Goal: Task Accomplishment & Management: Complete application form

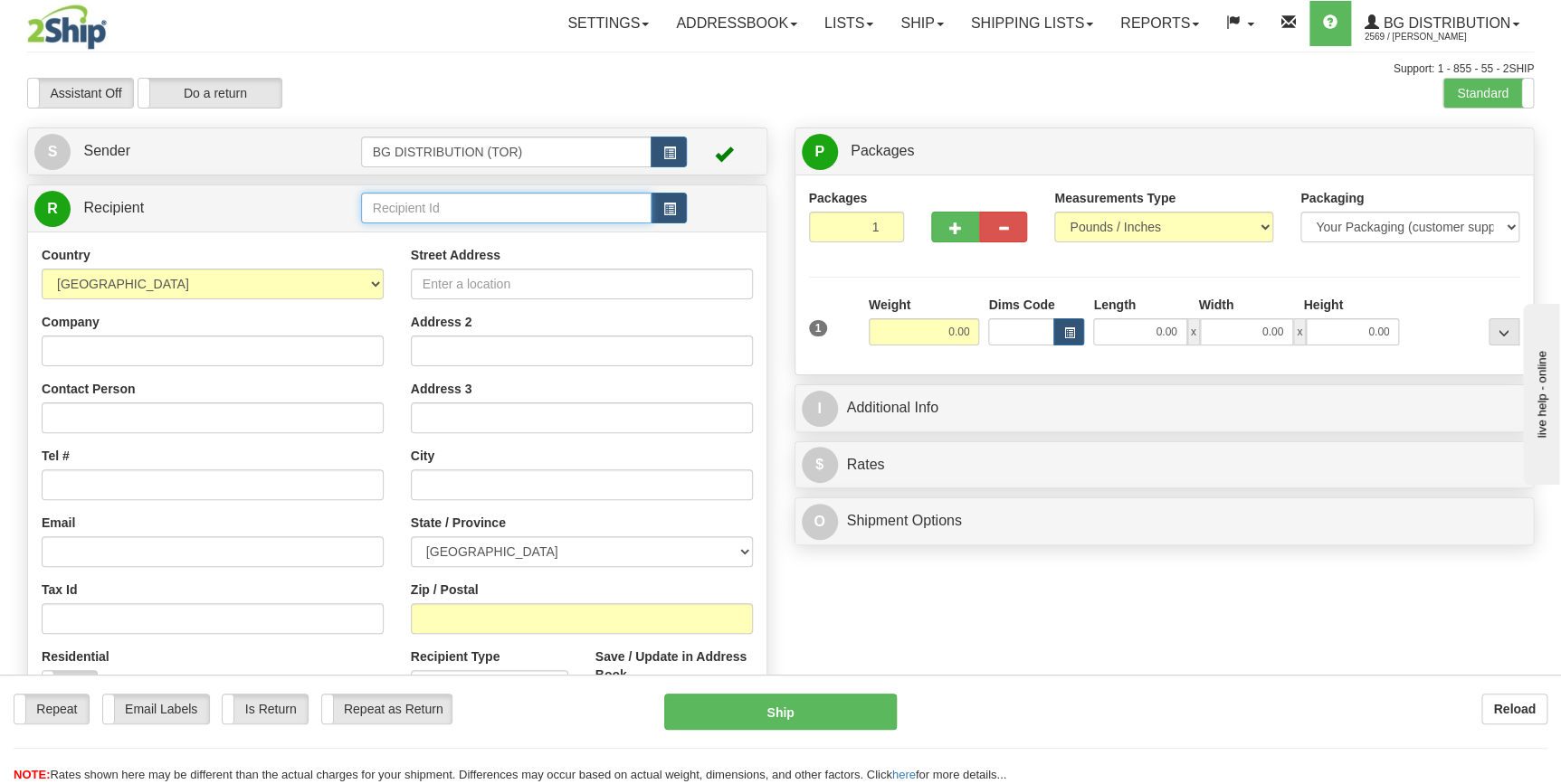
click at [501, 198] on input "text" at bounding box center [507, 208] width 292 height 31
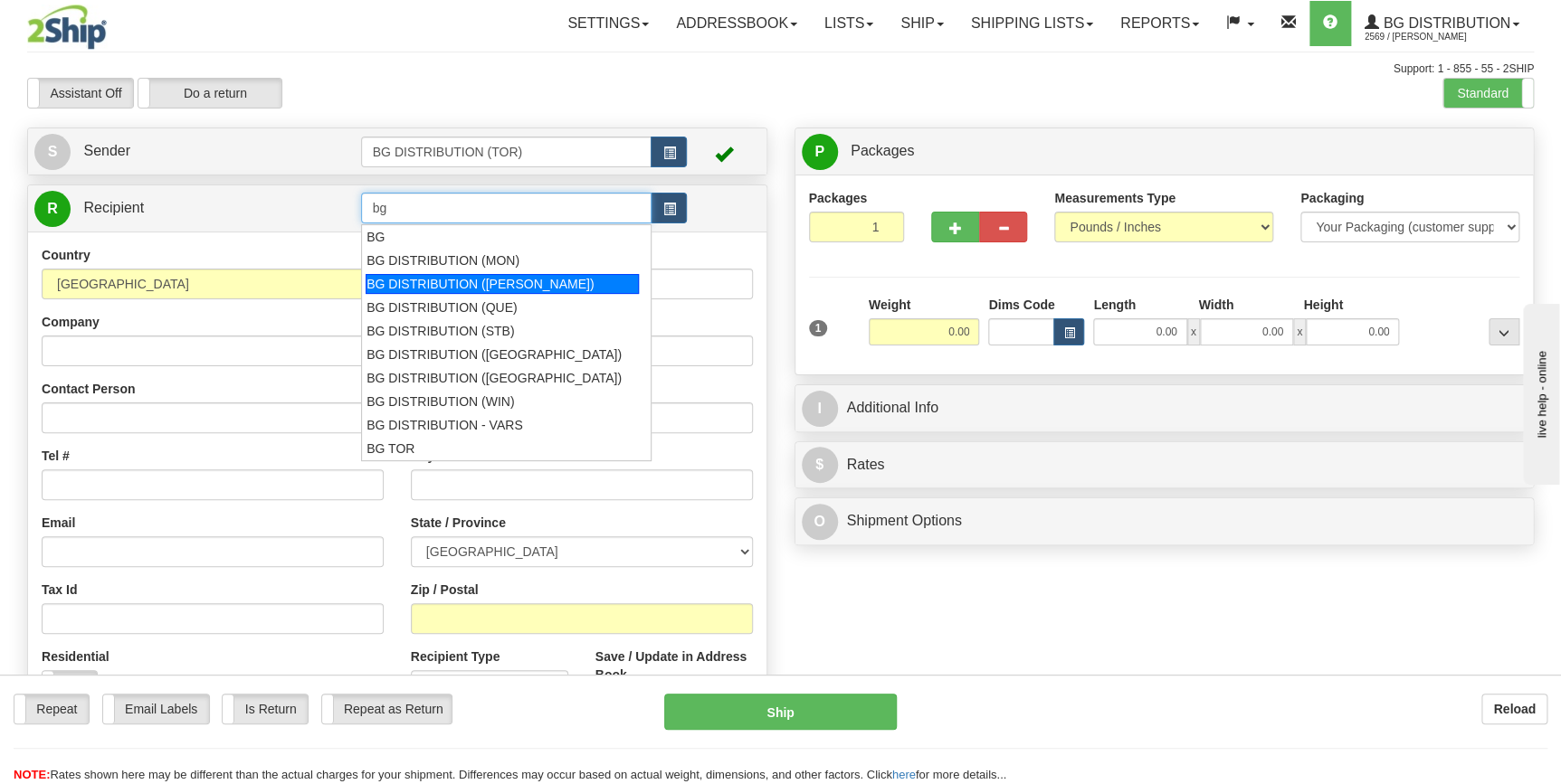
click at [498, 284] on div "BG DISTRIBUTION (OTT)" at bounding box center [501, 284] width 273 height 20
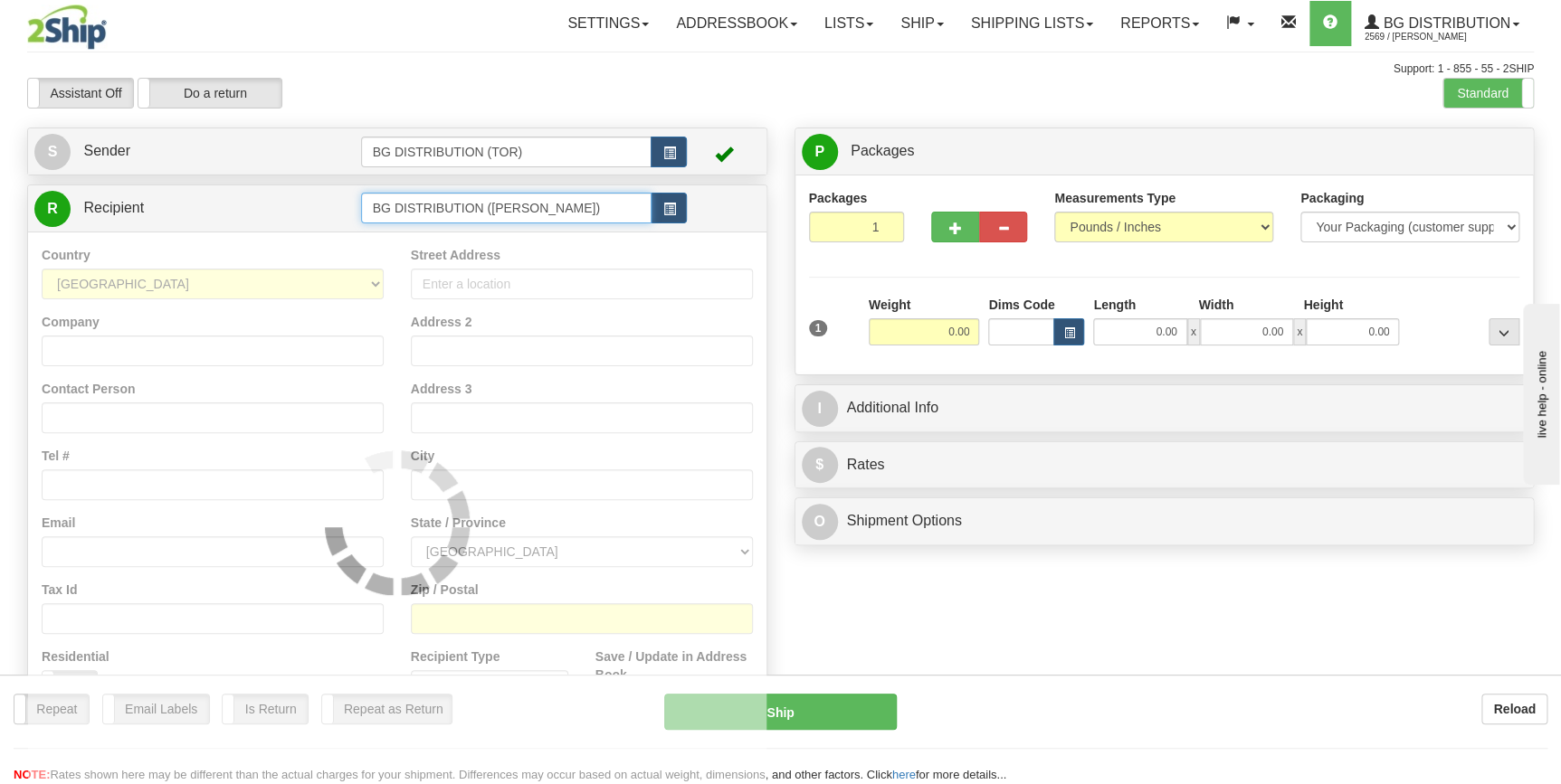
type input "BG DISTRIBUTION (OTT)"
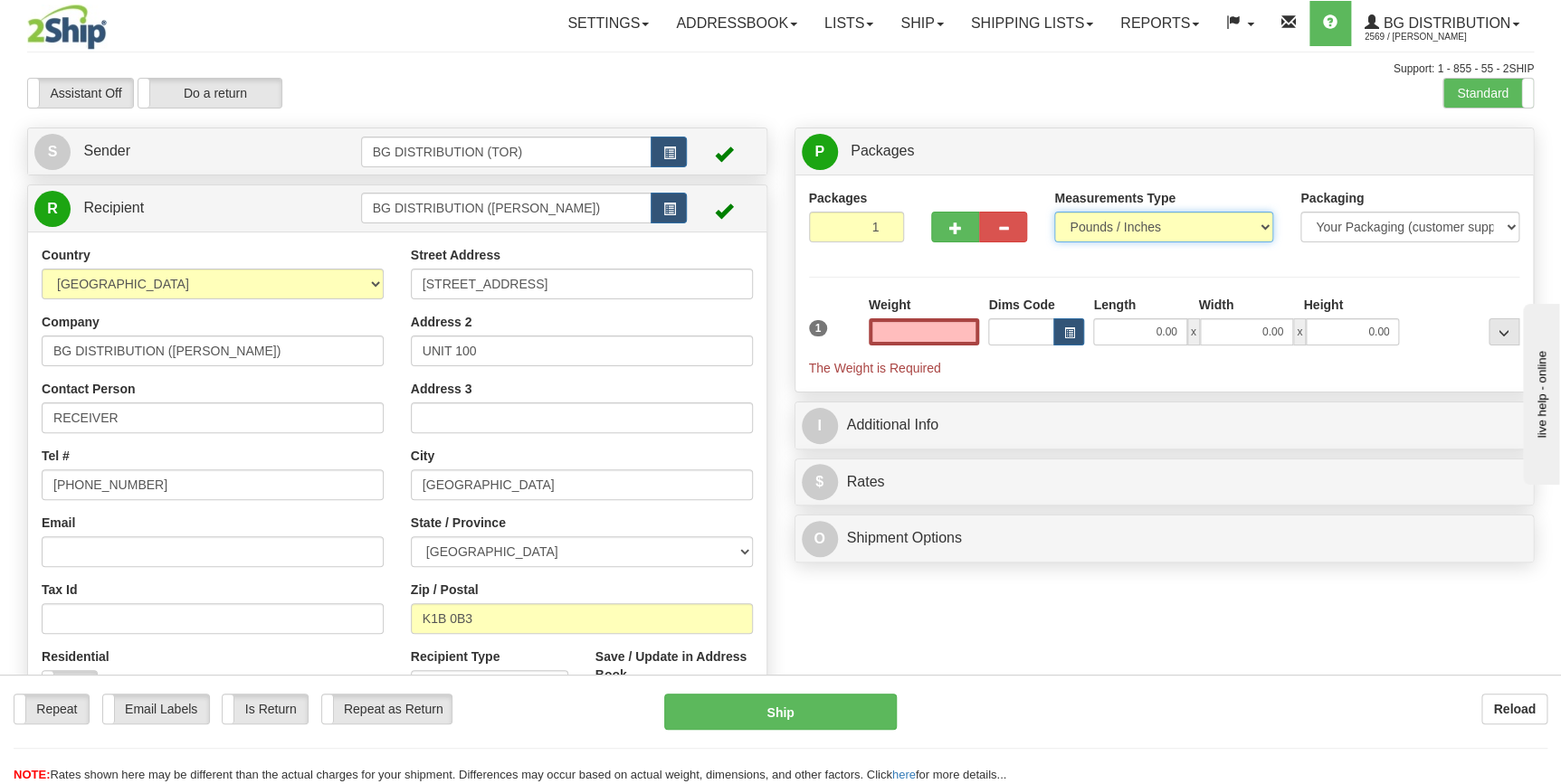
type input "0.00"
click at [1256, 238] on select "Pounds / Inches Kilograms / Centimeters" at bounding box center [1163, 227] width 219 height 31
click at [1251, 235] on select "Pounds / Inches Kilograms / Centimeters" at bounding box center [1163, 227] width 219 height 31
click at [1390, 230] on select "Your Packaging (customer supplied) Envelope (carrier supplied) Pack (carrier su…" at bounding box center [1409, 227] width 219 height 31
select select "2"
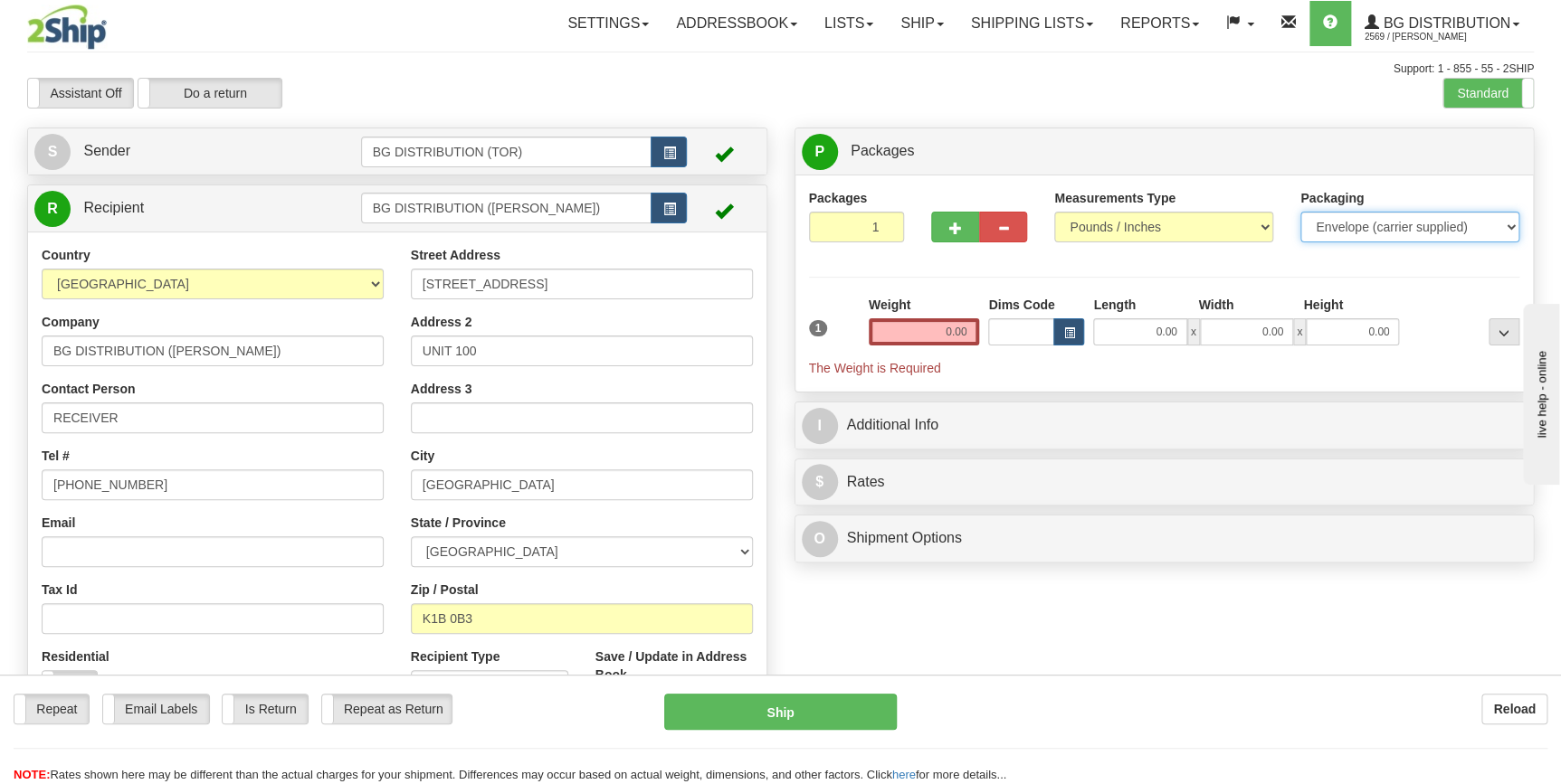
click at [1300, 211] on select "Your Packaging (customer supplied) Envelope (carrier supplied) Pack (carrier su…" at bounding box center [1409, 227] width 219 height 31
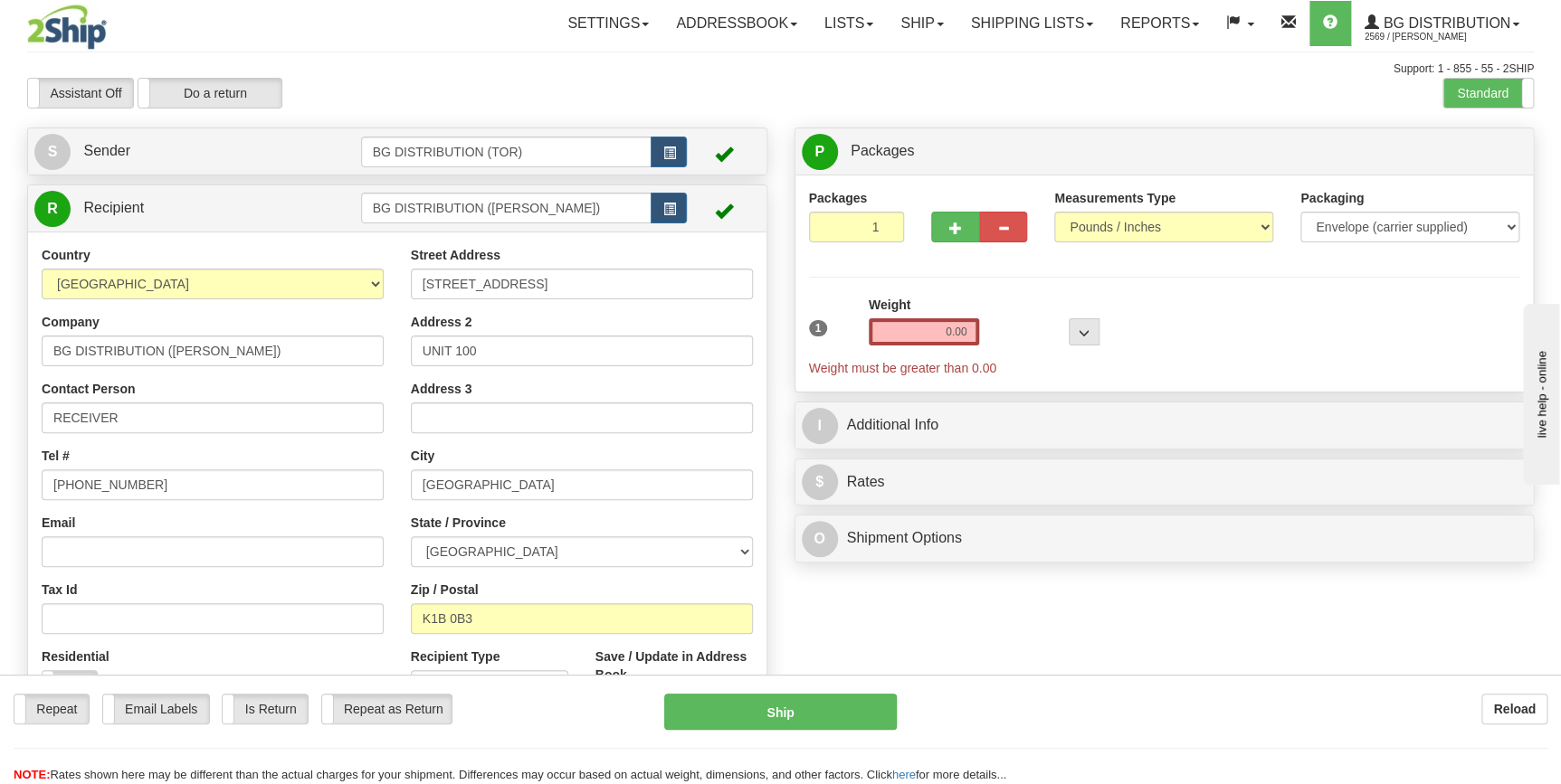
click at [1262, 329] on div "1 Weight 0.00 Dims Code 0 x" at bounding box center [1164, 336] width 720 height 81
click at [931, 328] on input "0.00" at bounding box center [923, 332] width 111 height 27
click button "Delete" at bounding box center [0, 0] width 0 height 0
type input "1.00"
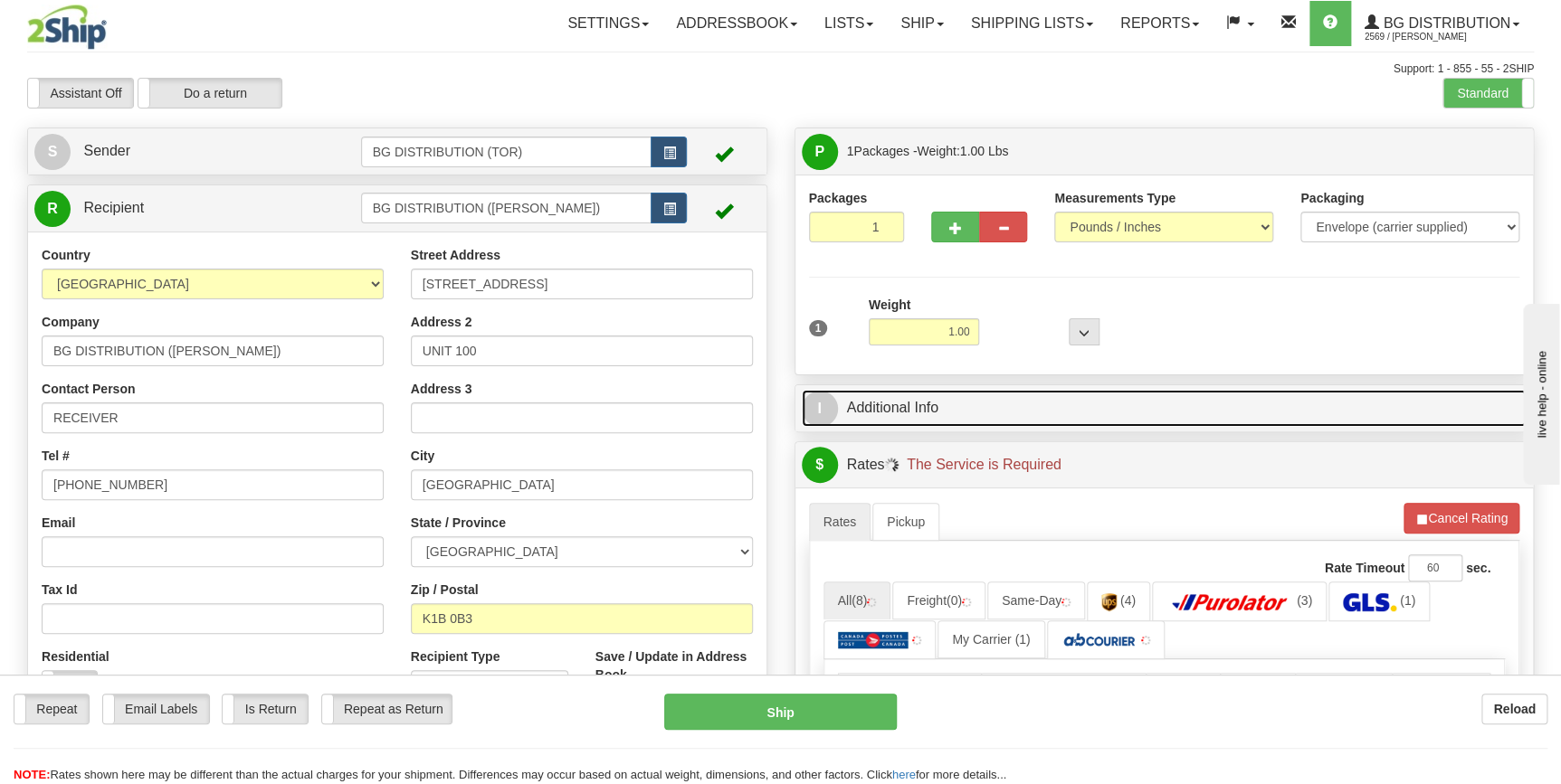
click at [941, 406] on link "I Additional Info" at bounding box center [1164, 408] width 725 height 37
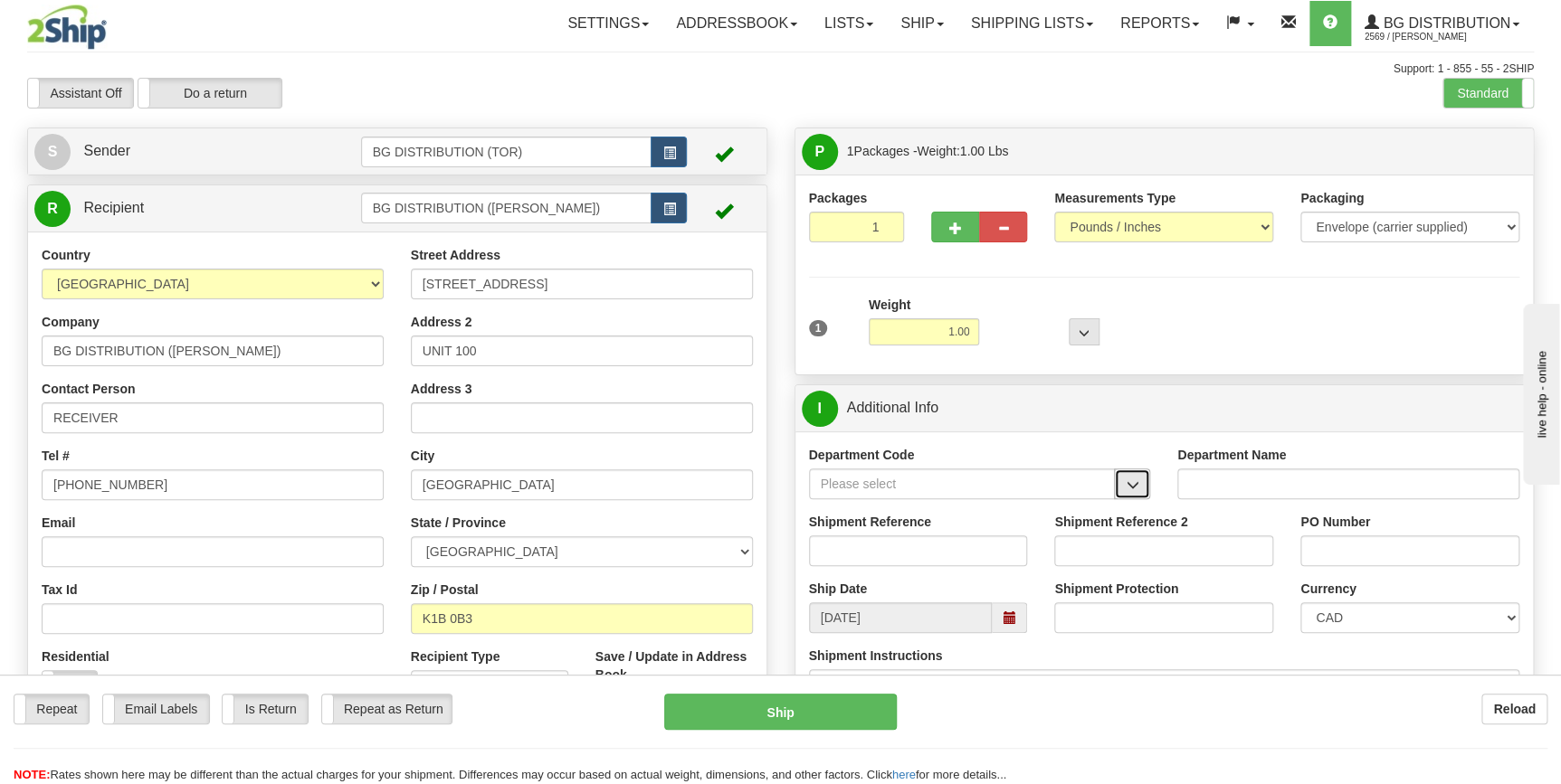
click at [1131, 489] on span "button" at bounding box center [1131, 485] width 13 height 12
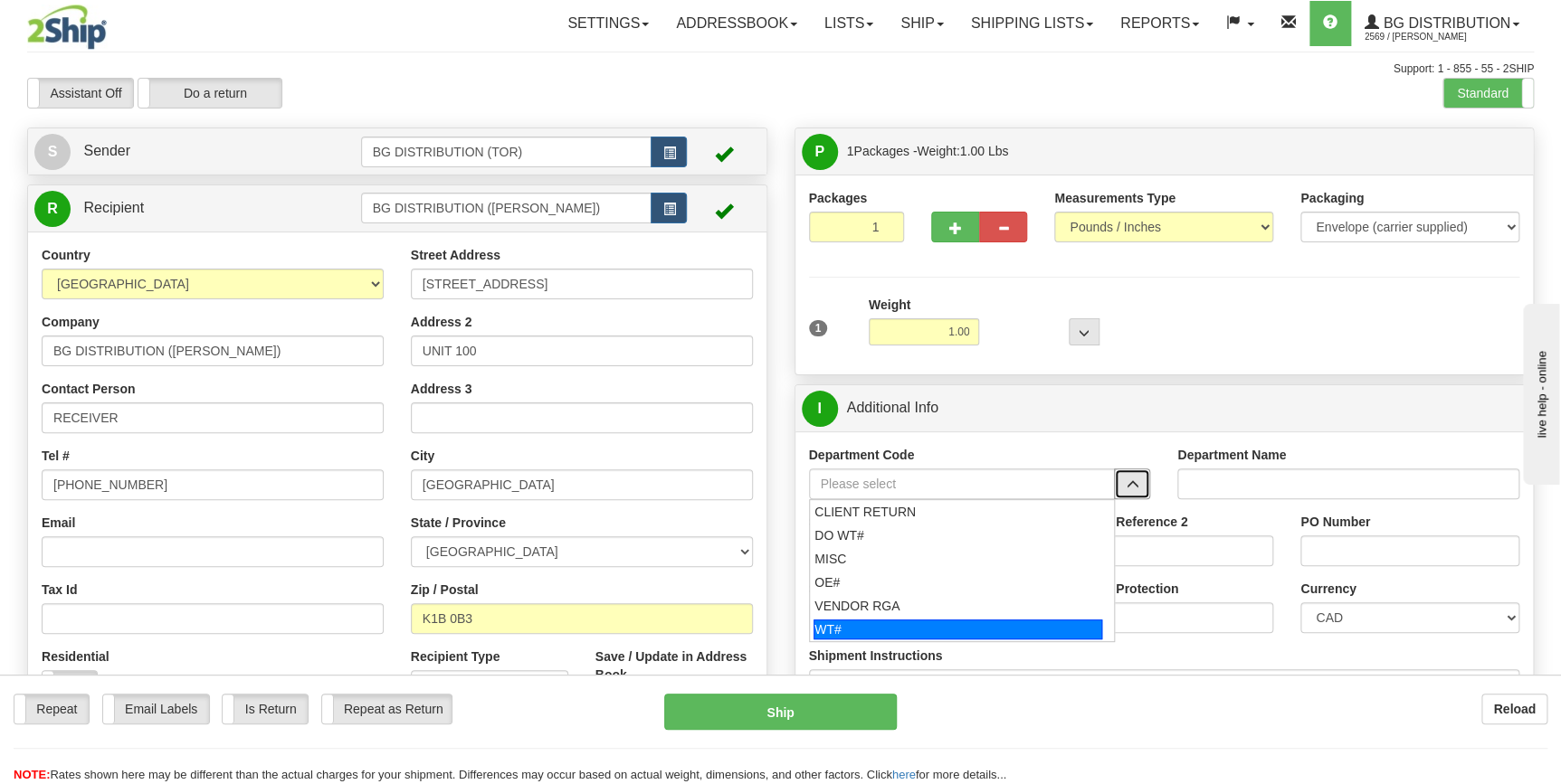
click at [866, 627] on div "WT#" at bounding box center [957, 630] width 289 height 20
type input "WT#"
type input "WAREHOUSE TRANSFERS"
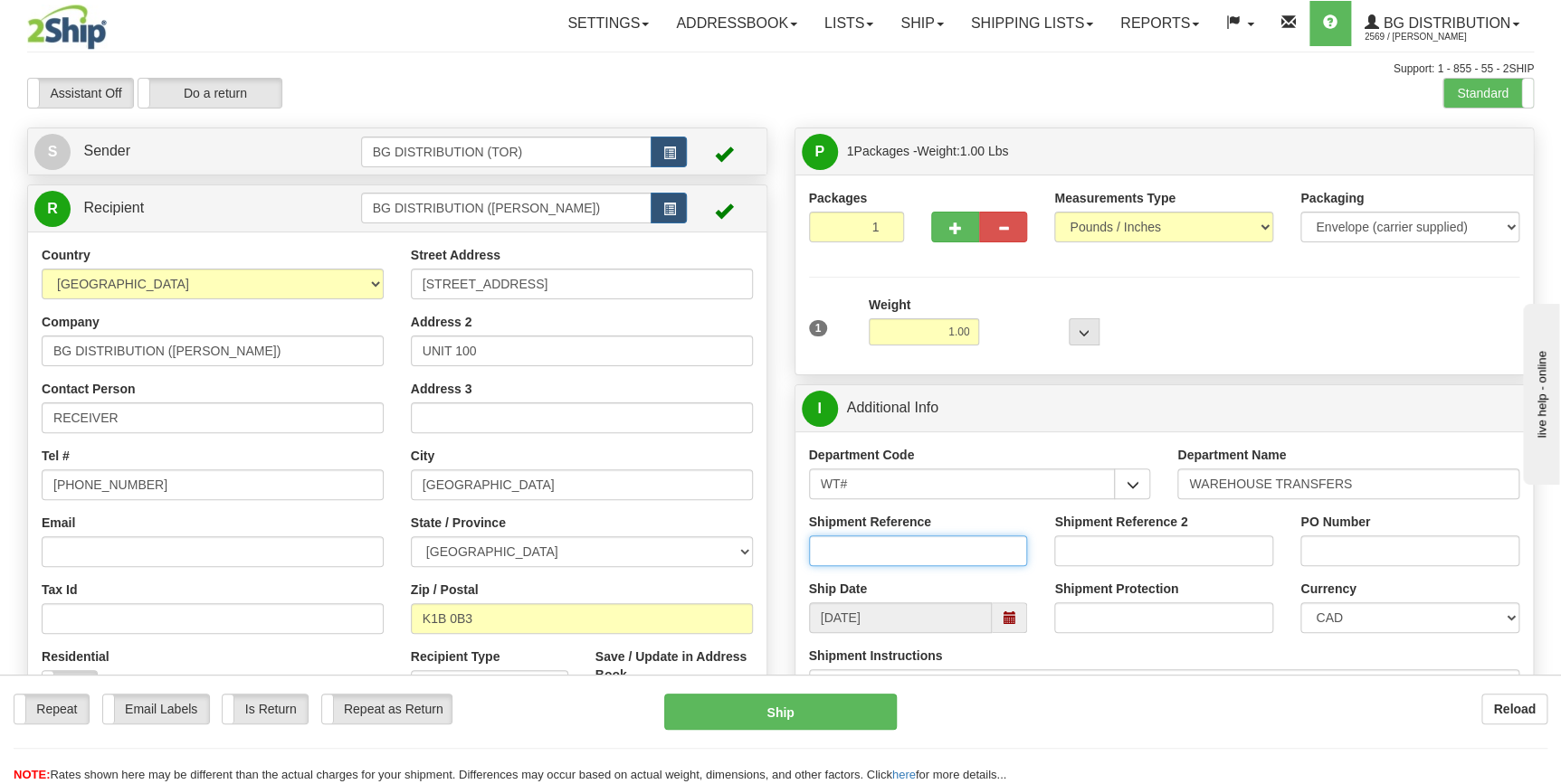
click at [913, 554] on input "Shipment Reference" at bounding box center [918, 550] width 219 height 31
click at [879, 559] on input "Shipment Reference" at bounding box center [918, 550] width 219 height 31
type input "ATTN: TRACY"
click at [1346, 551] on input "PO Number" at bounding box center [1409, 550] width 219 height 31
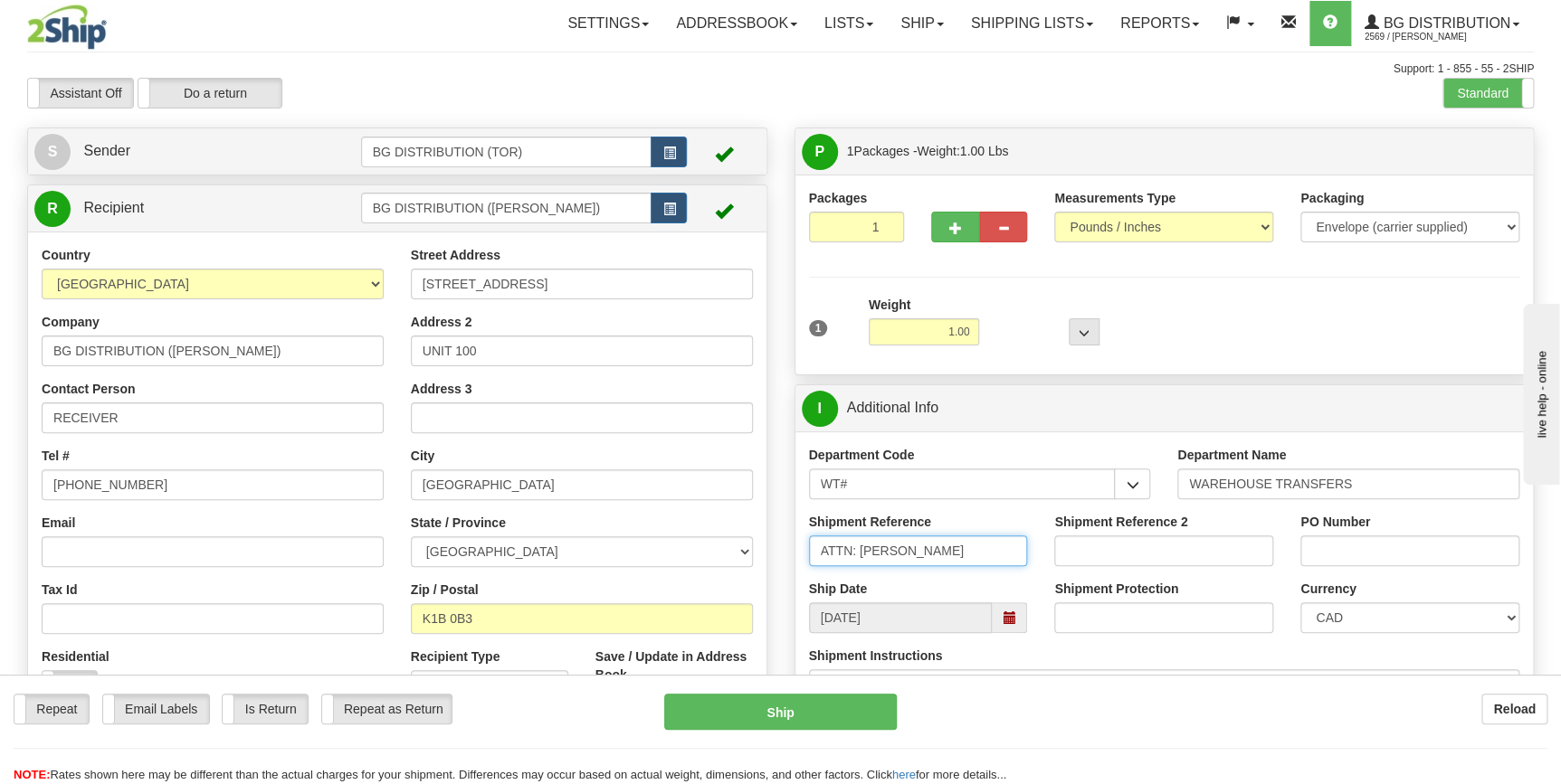
drag, startPoint x: 910, startPoint y: 547, endPoint x: 859, endPoint y: 548, distance: 51.0
click at [859, 548] on input "ATTN: TRACY" at bounding box center [918, 550] width 219 height 31
click at [1343, 551] on input "PO Number" at bounding box center [1409, 550] width 219 height 31
type input "ATTN: TRACY"
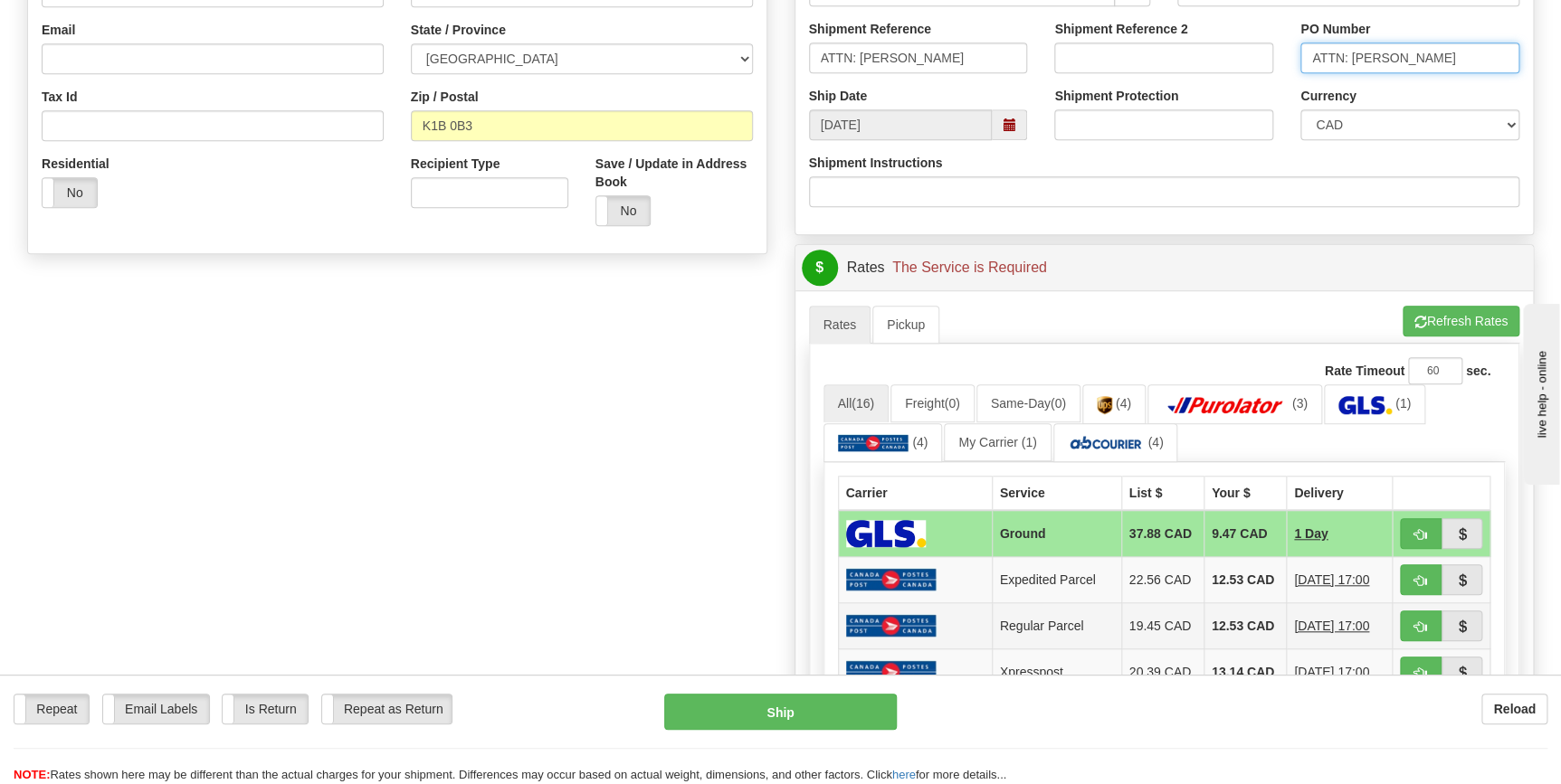
scroll to position [658, 0]
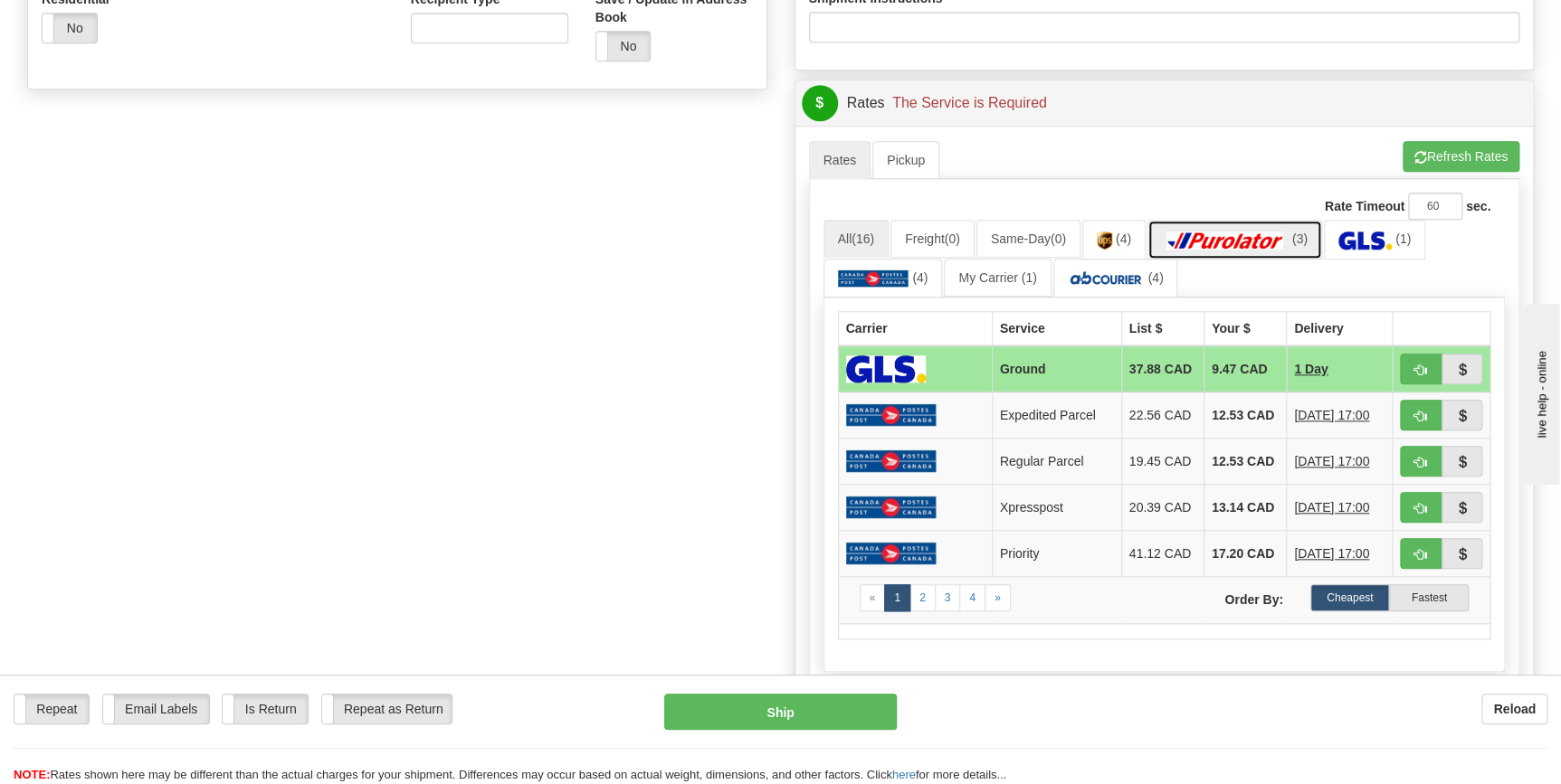
click at [1256, 251] on link "(3)" at bounding box center [1235, 239] width 175 height 39
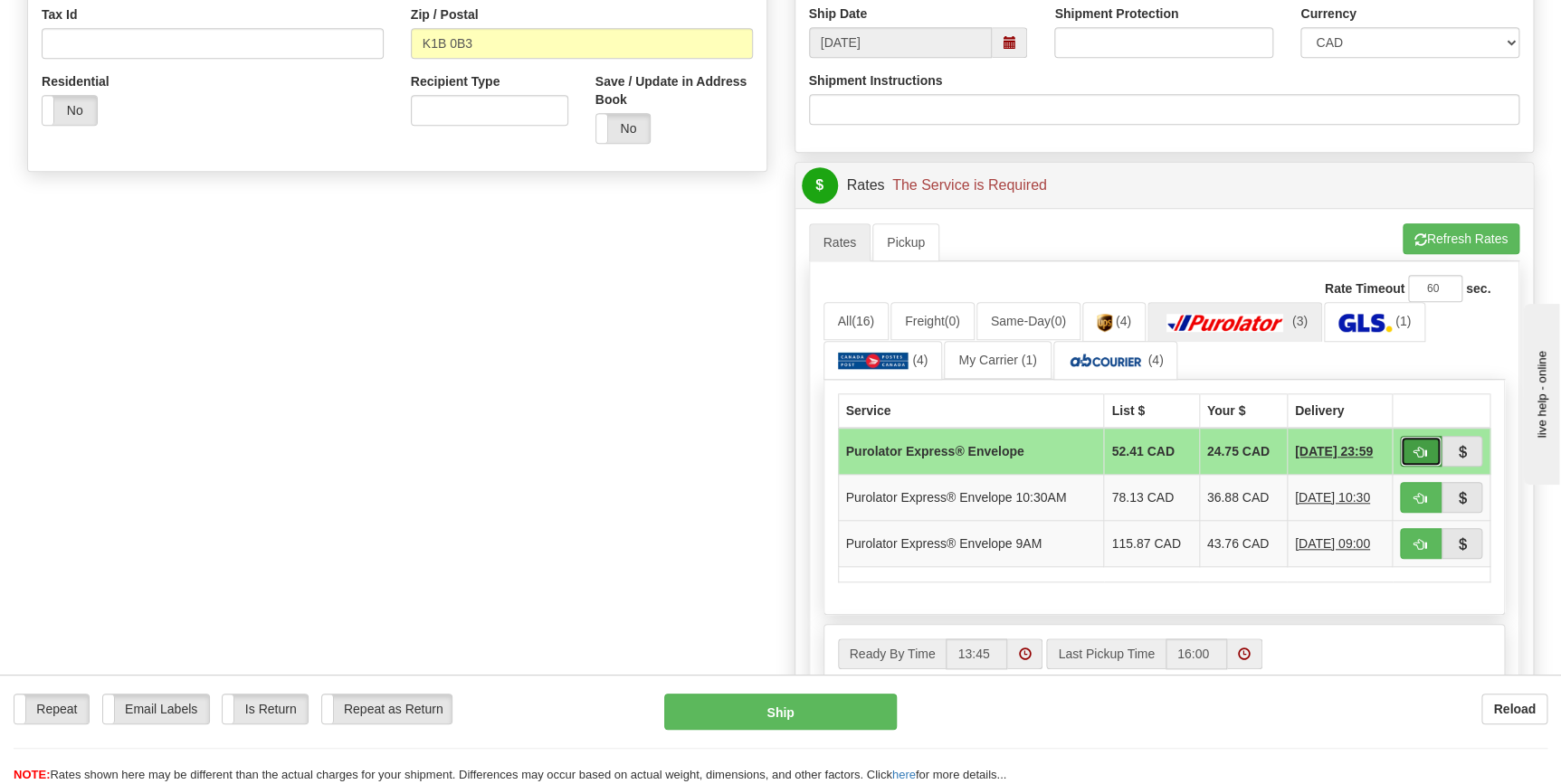
click at [1424, 447] on span "button" at bounding box center [1420, 453] width 13 height 12
type input "212"
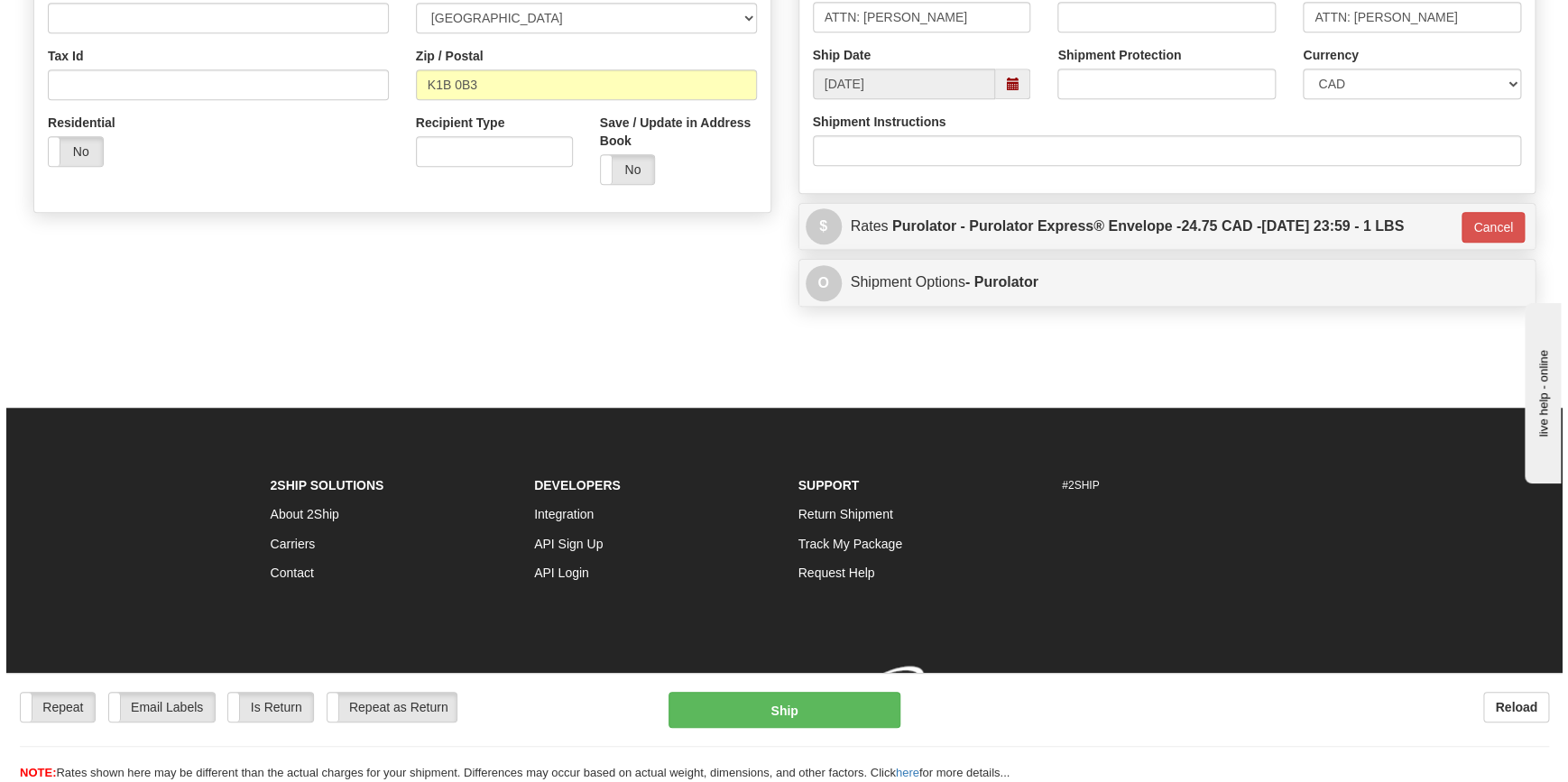
scroll to position [558, 0]
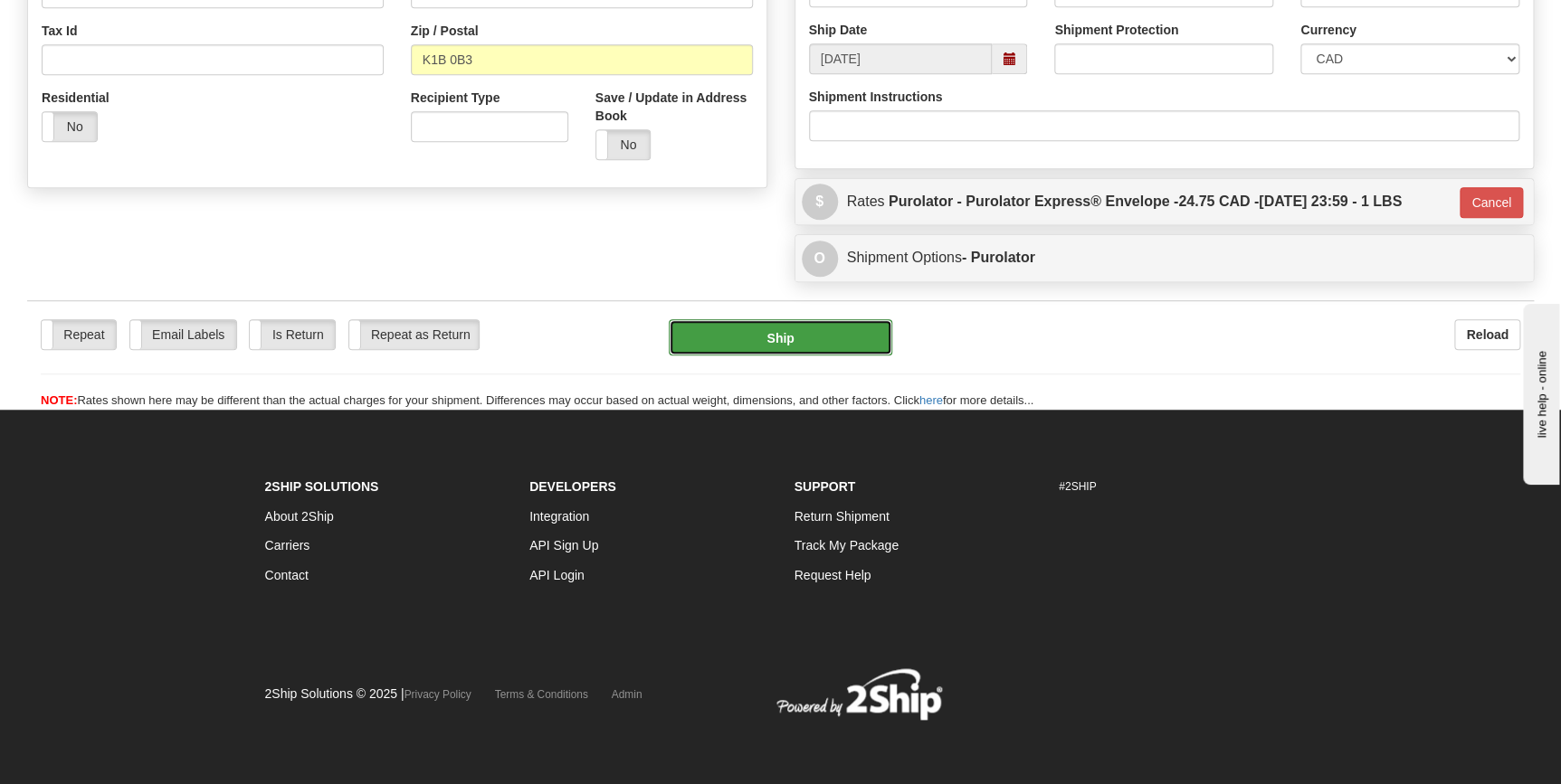
click at [785, 329] on button "Ship" at bounding box center [780, 337] width 223 height 36
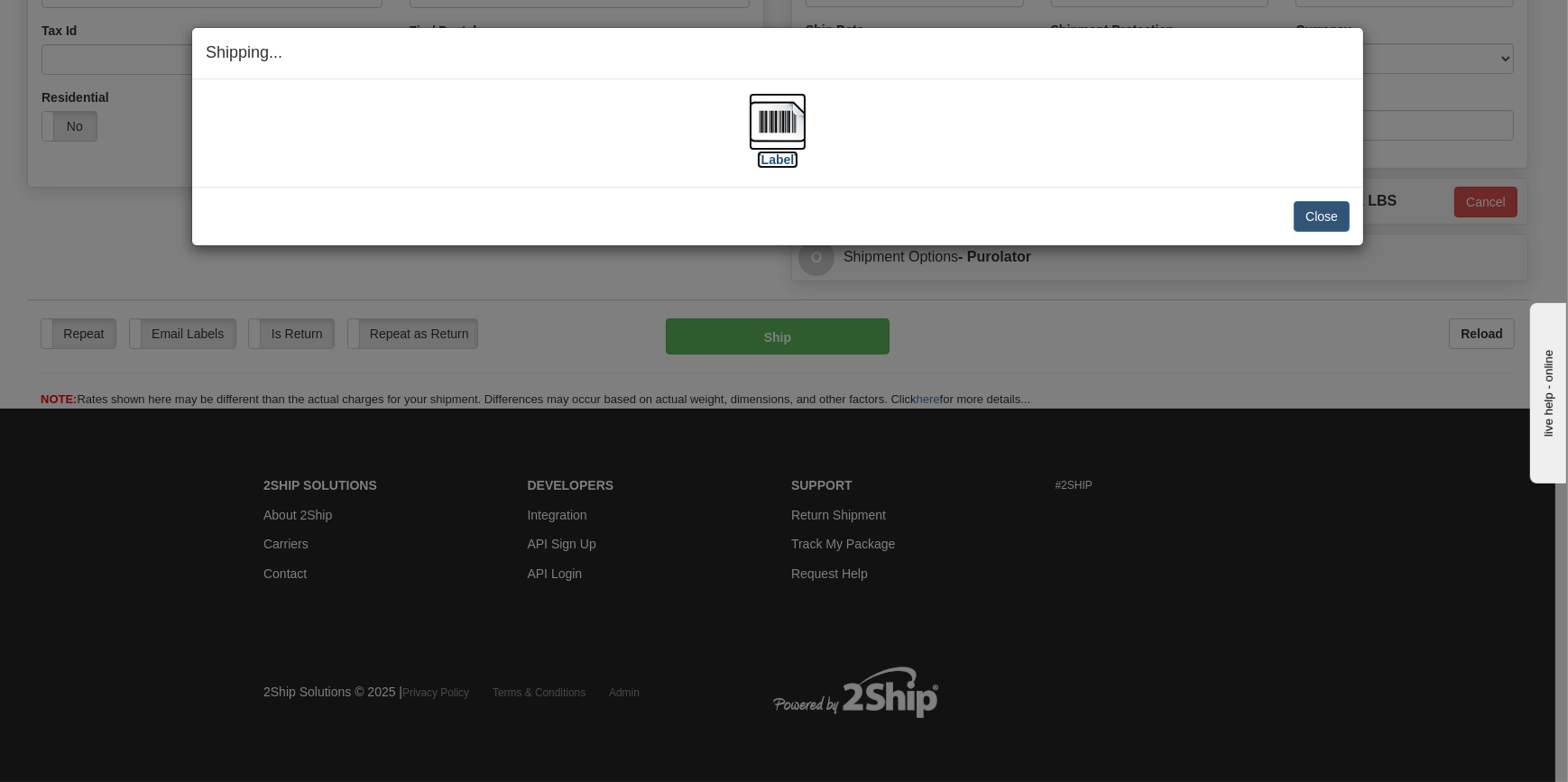
click at [778, 130] on img at bounding box center [777, 121] width 58 height 58
click at [1316, 214] on button "Close" at bounding box center [1321, 217] width 56 height 31
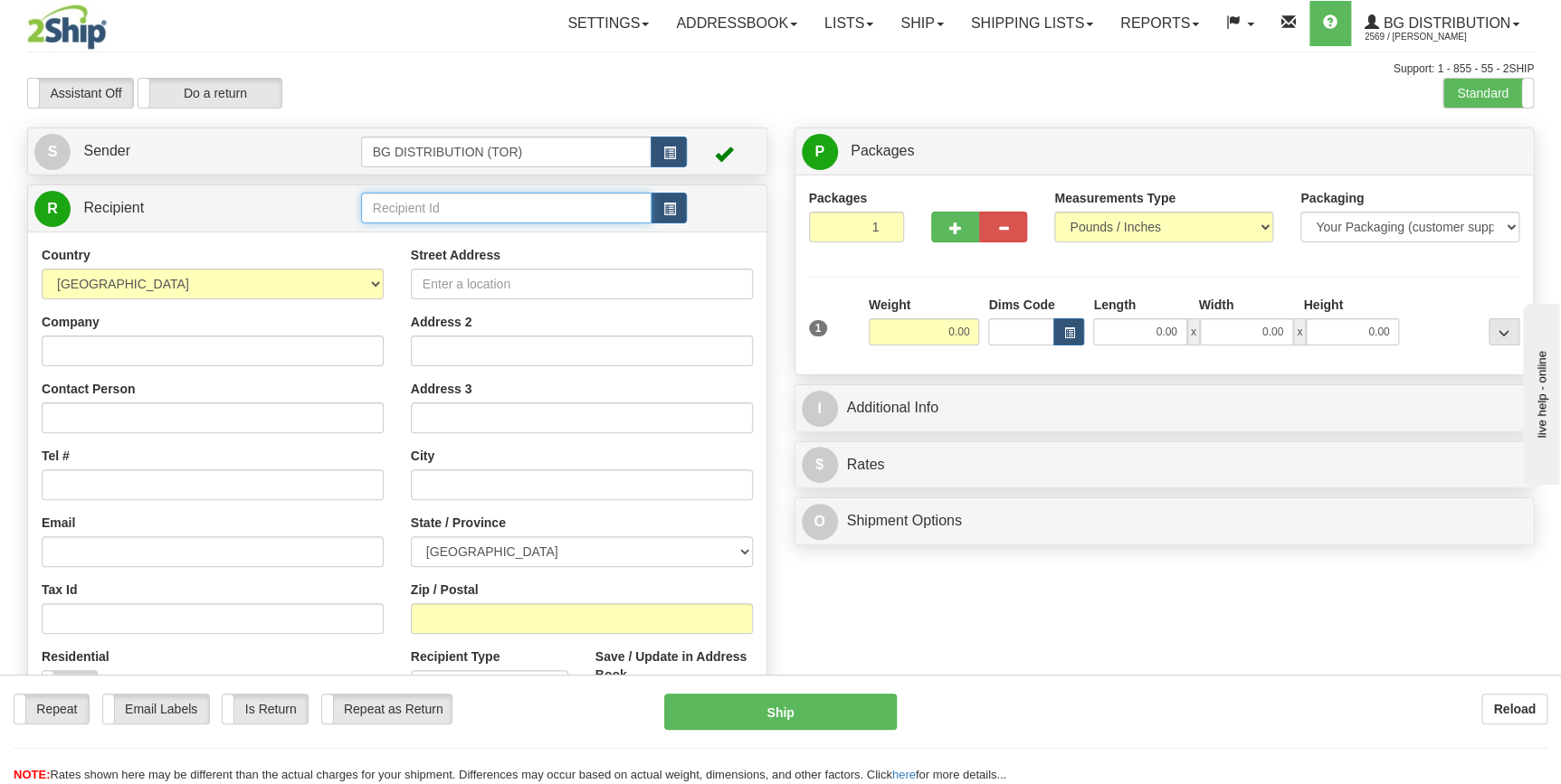
click at [458, 218] on input "text" at bounding box center [507, 208] width 292 height 31
click at [440, 228] on div "60019" at bounding box center [501, 237] width 273 height 20
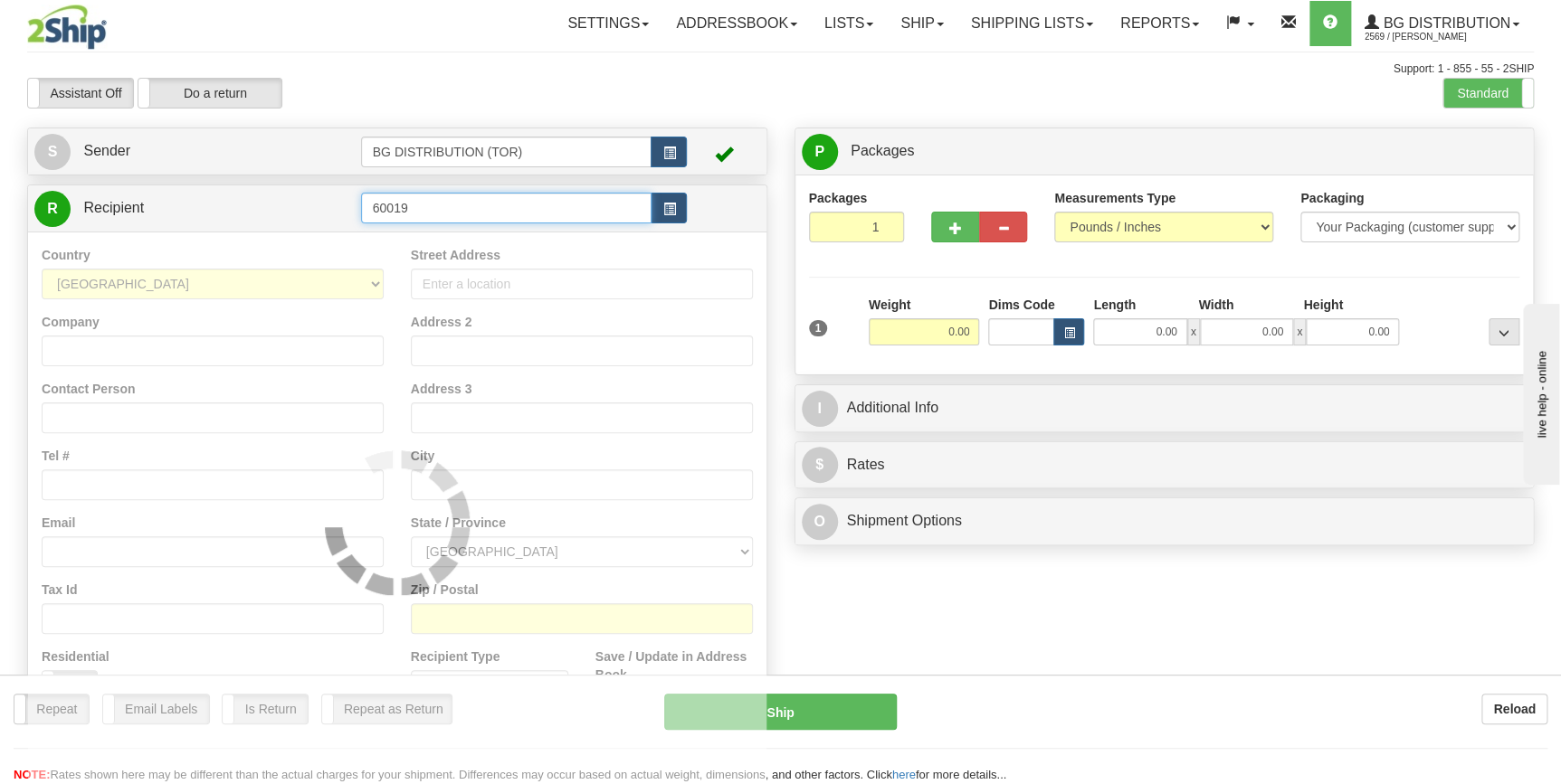
type input "60019"
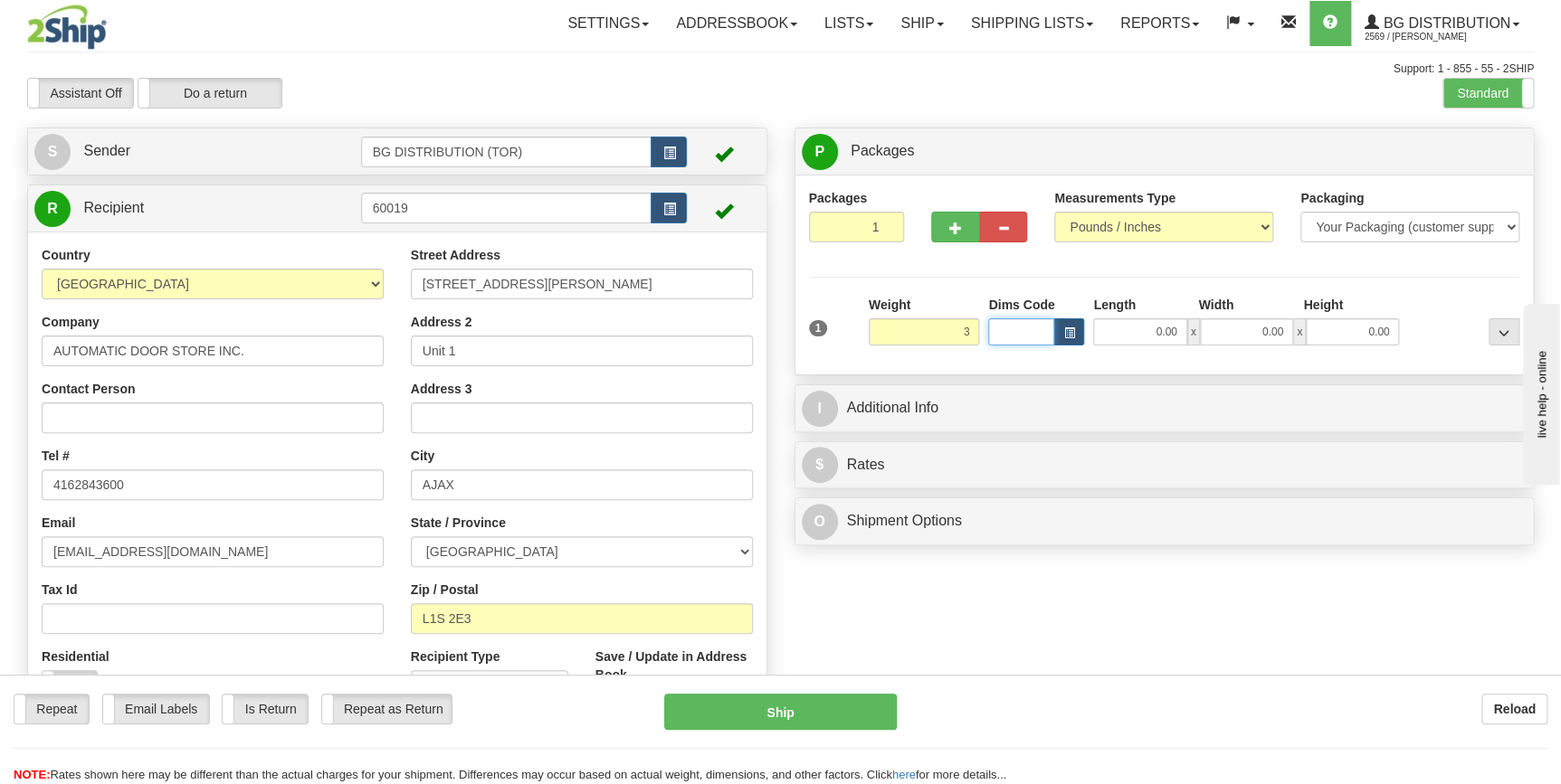
type input "3.00"
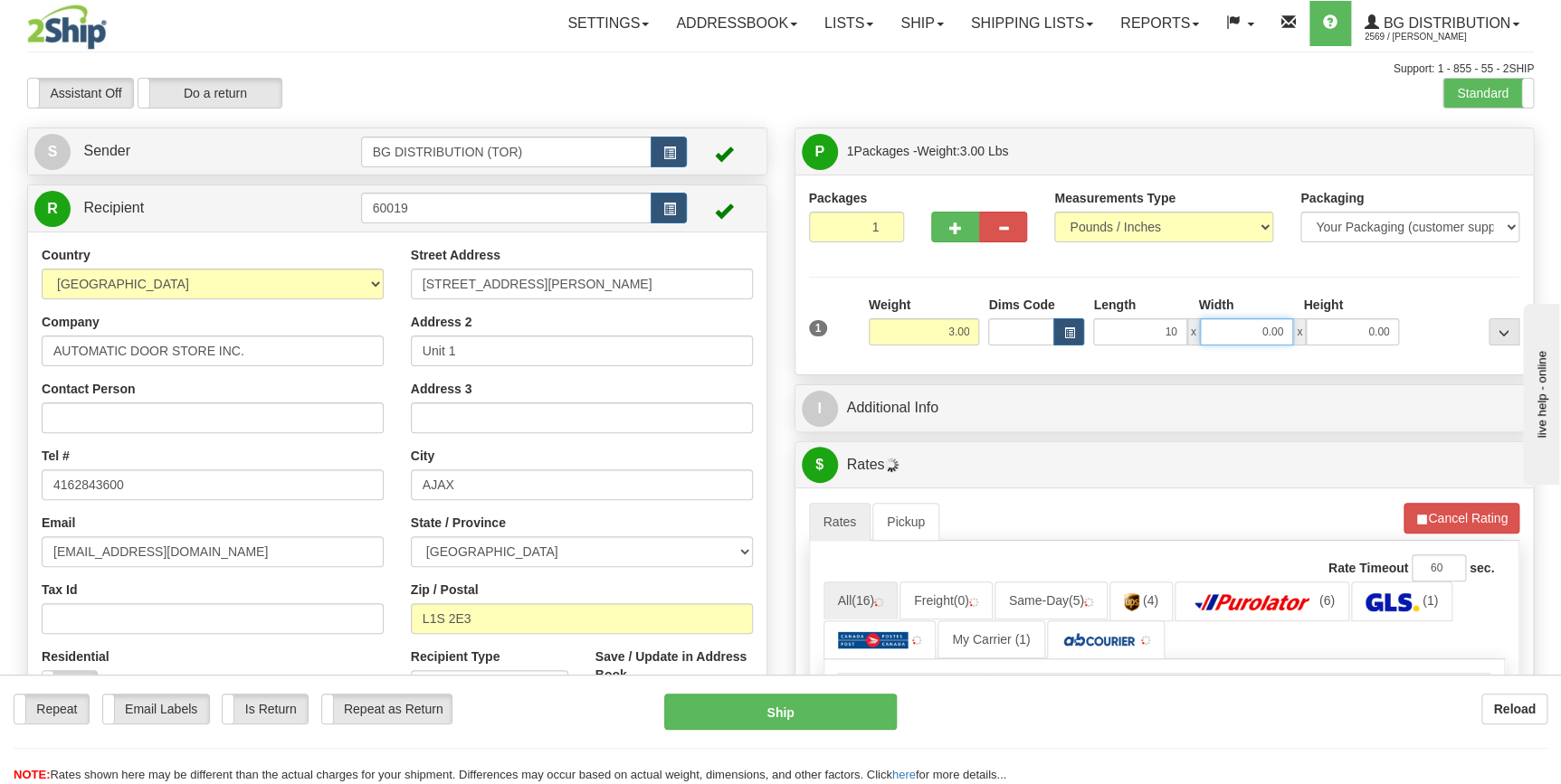
type input "10.00"
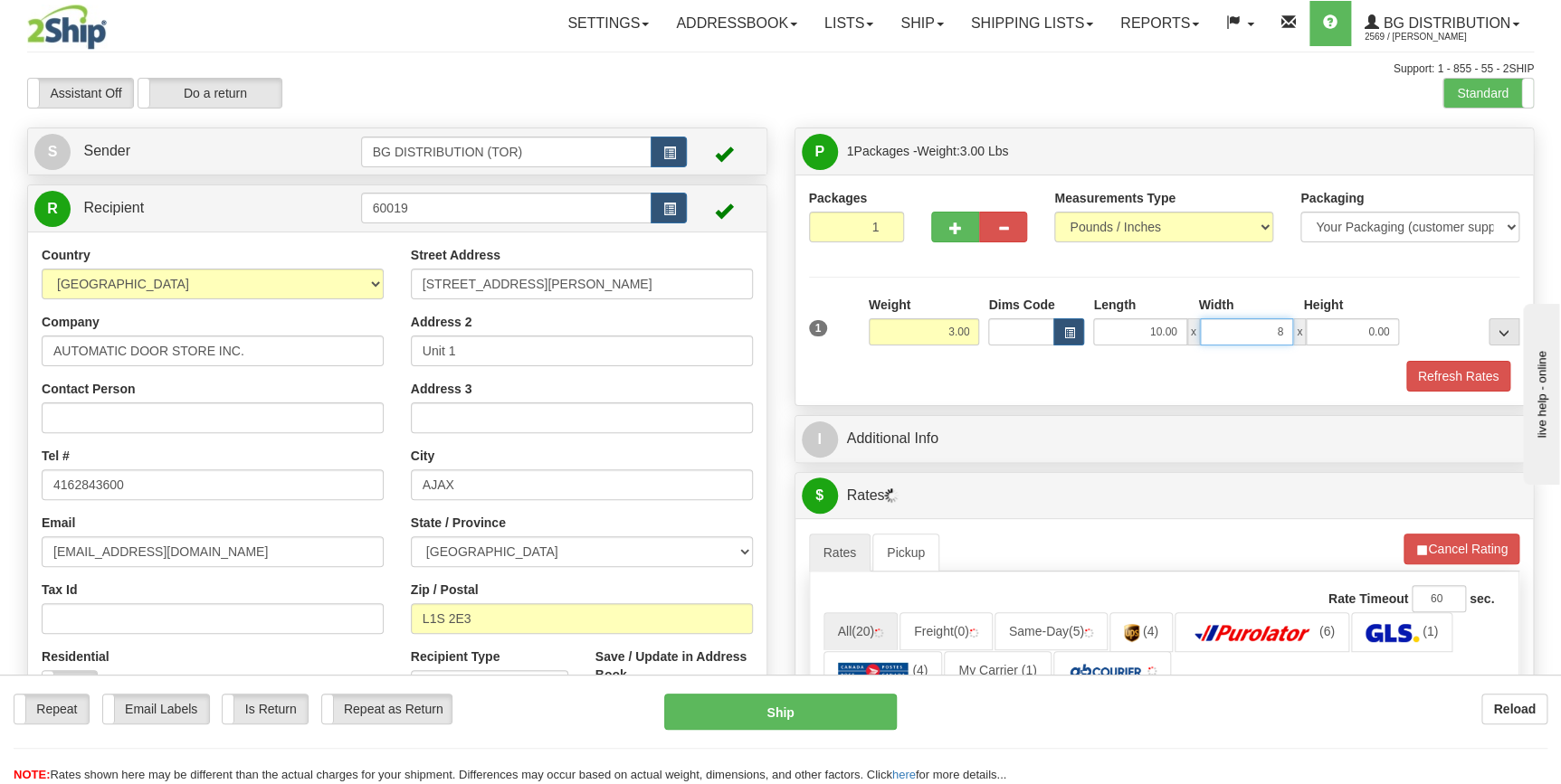
type input "8.00"
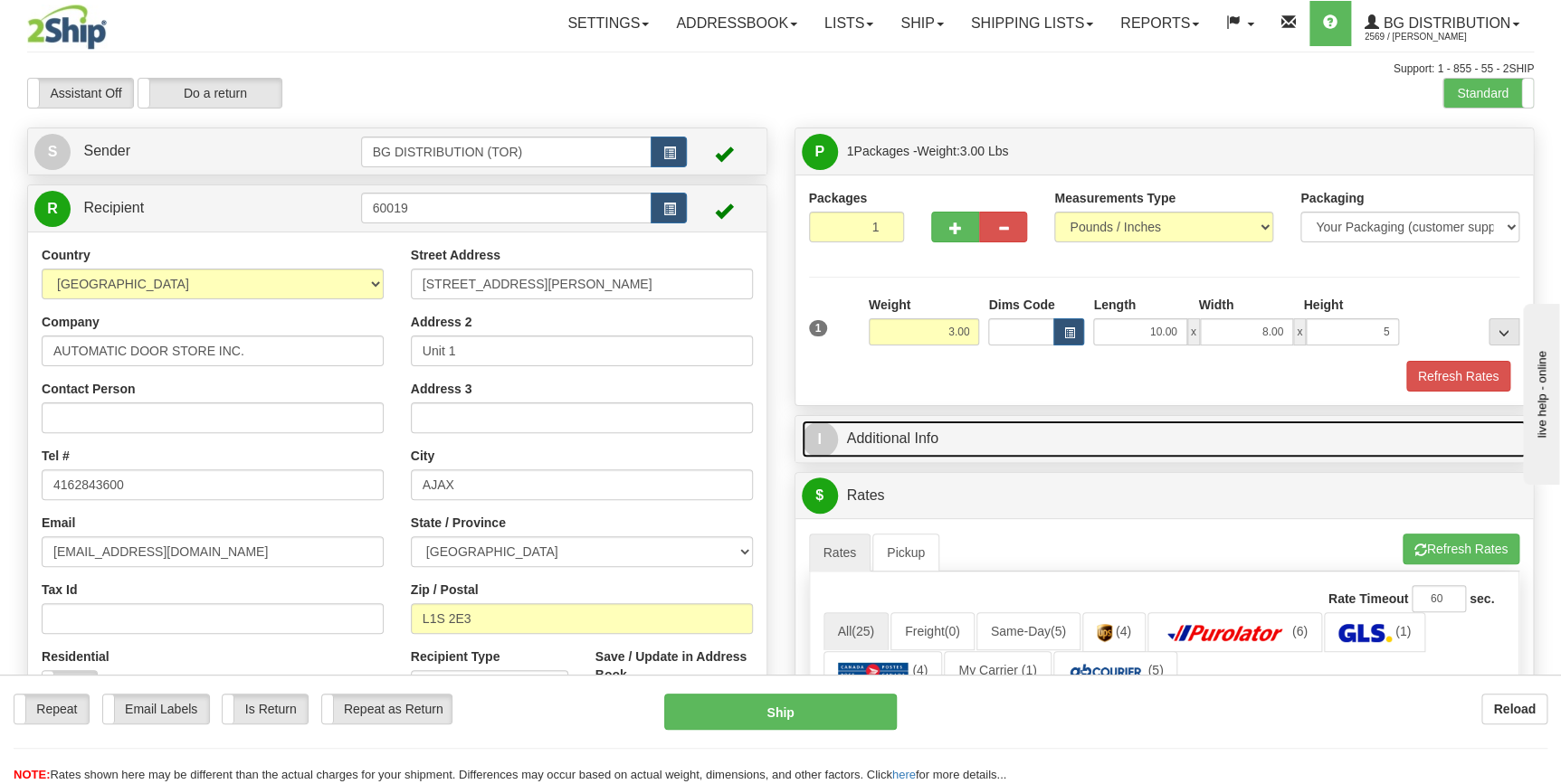
type input "5.00"
click at [966, 442] on link "I Additional Info" at bounding box center [1164, 438] width 725 height 37
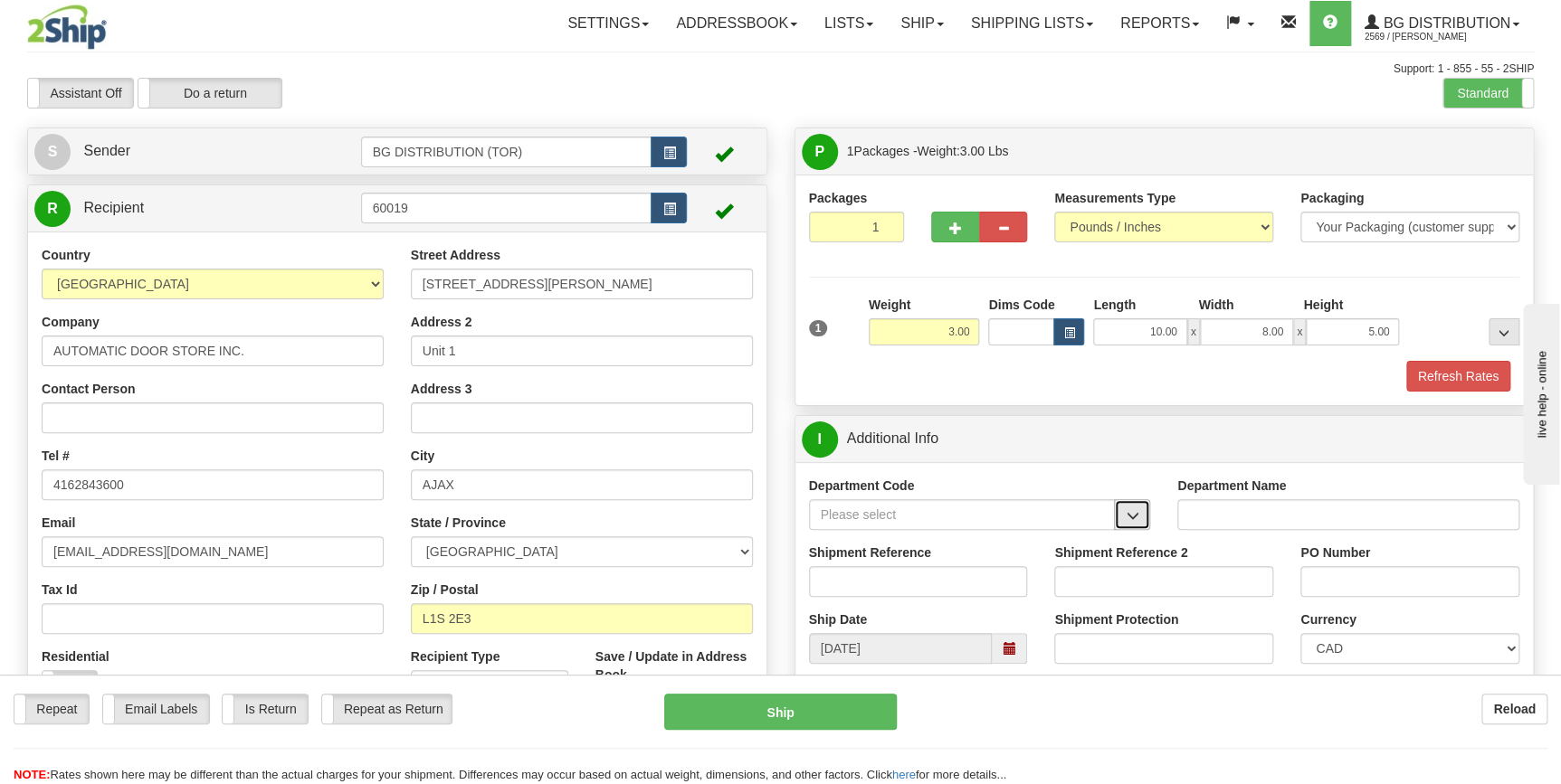
click at [1131, 524] on button "button" at bounding box center [1131, 515] width 36 height 31
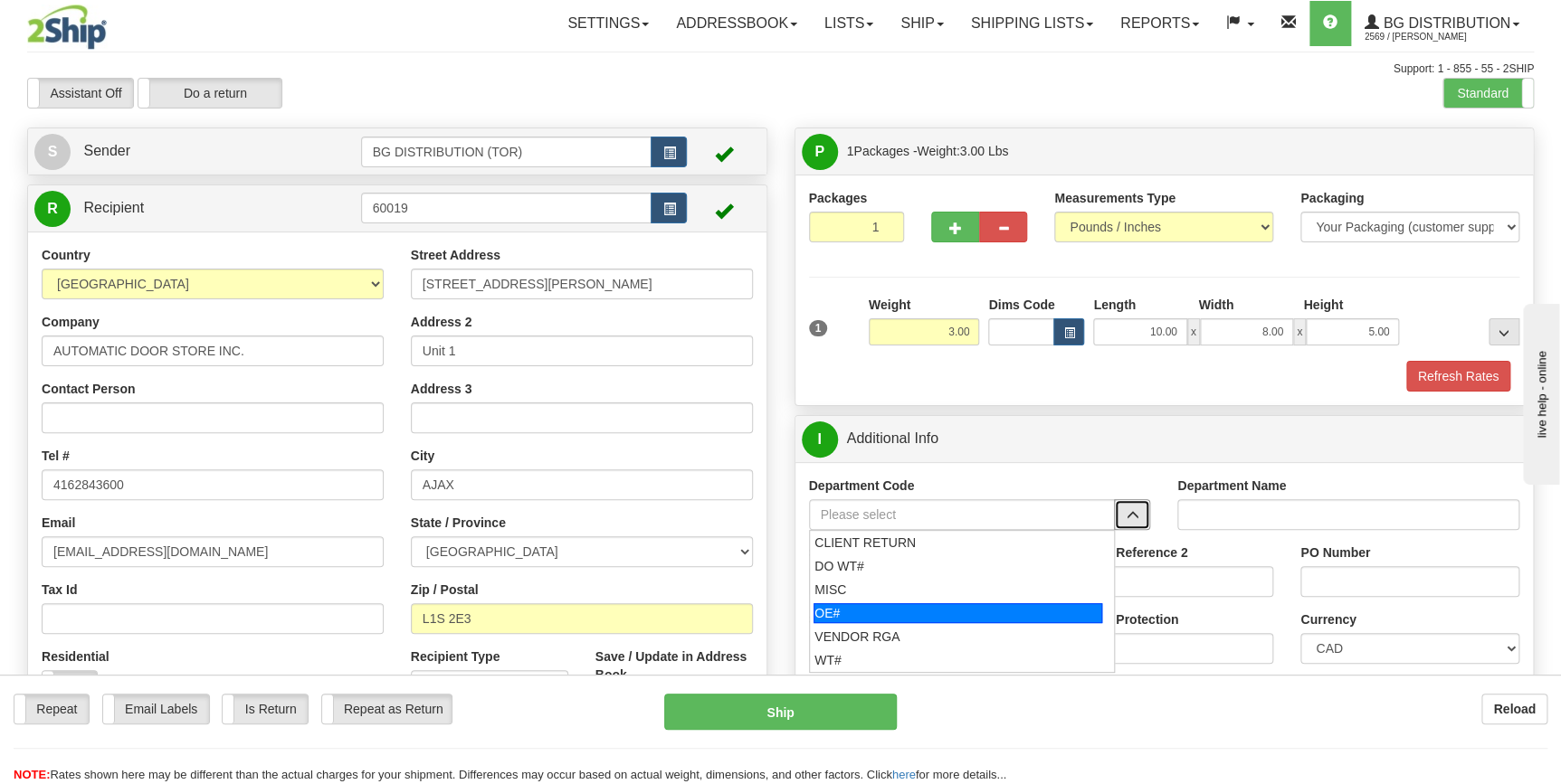
click at [976, 615] on div "OE#" at bounding box center [957, 613] width 289 height 20
type input "OE#"
type input "ORDERS"
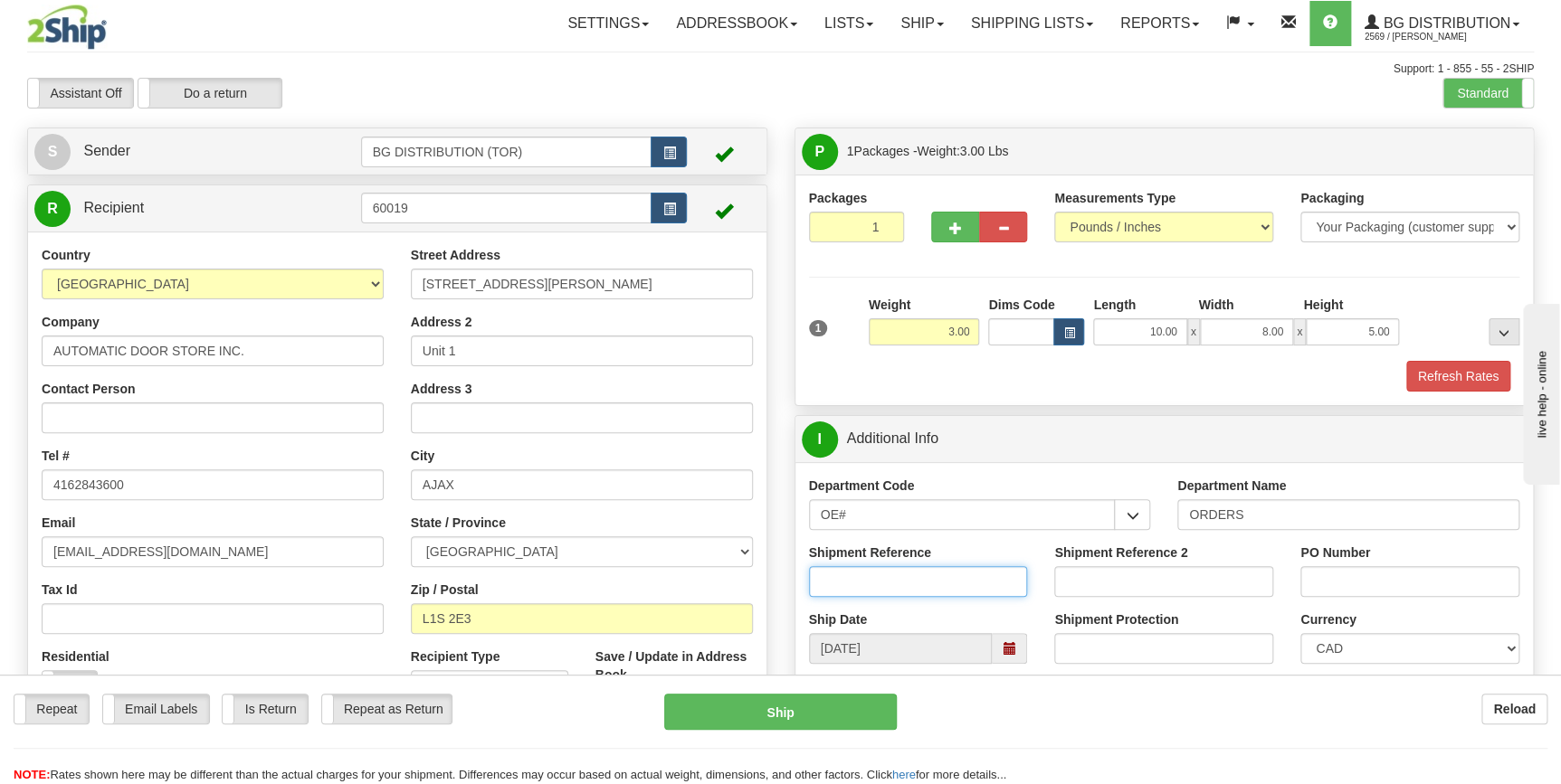
click at [890, 577] on input "Shipment Reference" at bounding box center [918, 581] width 219 height 31
type input "70180748-01"
click at [1371, 585] on input "PO Number" at bounding box center [1409, 581] width 219 height 31
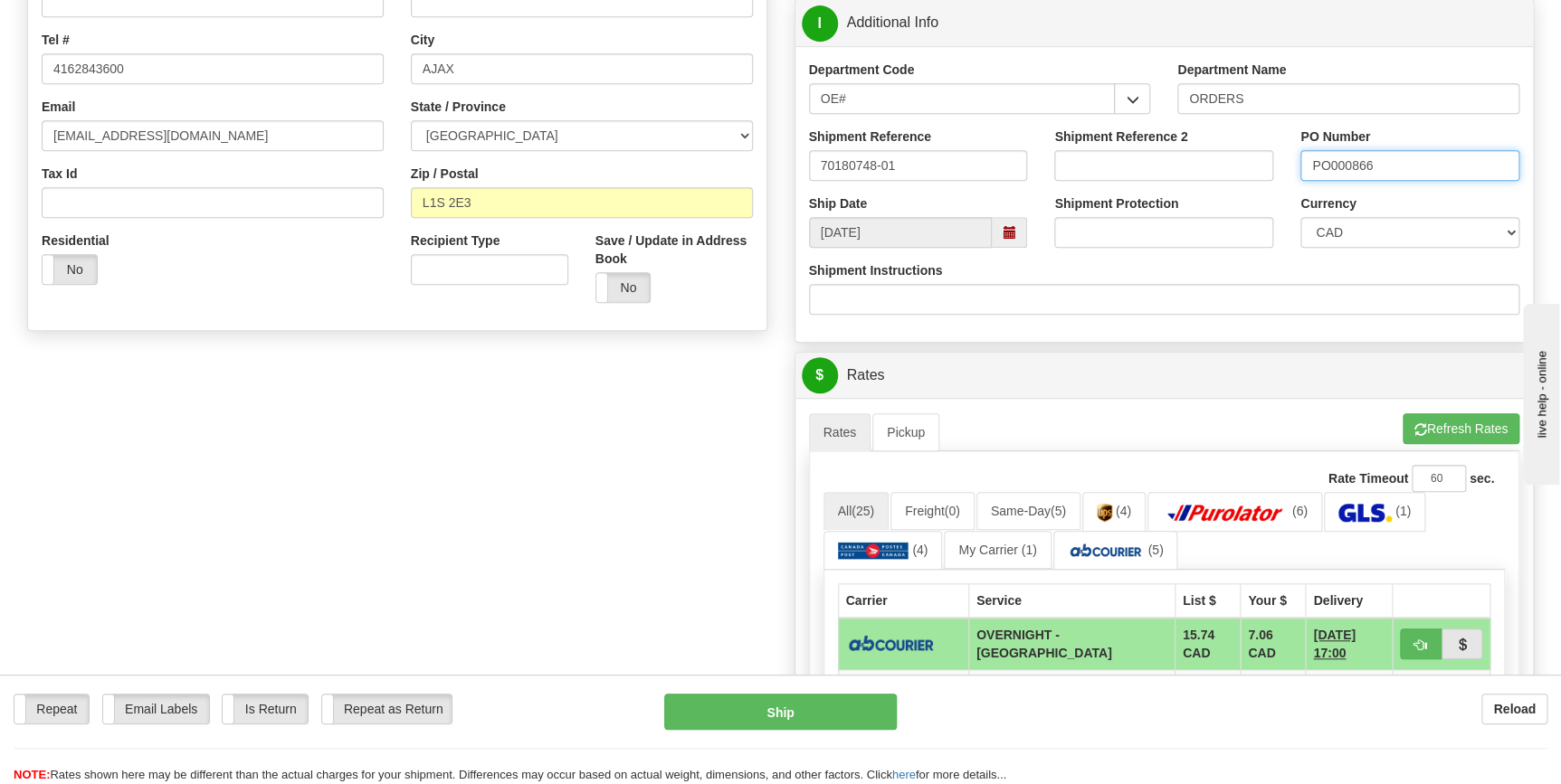
scroll to position [575, 0]
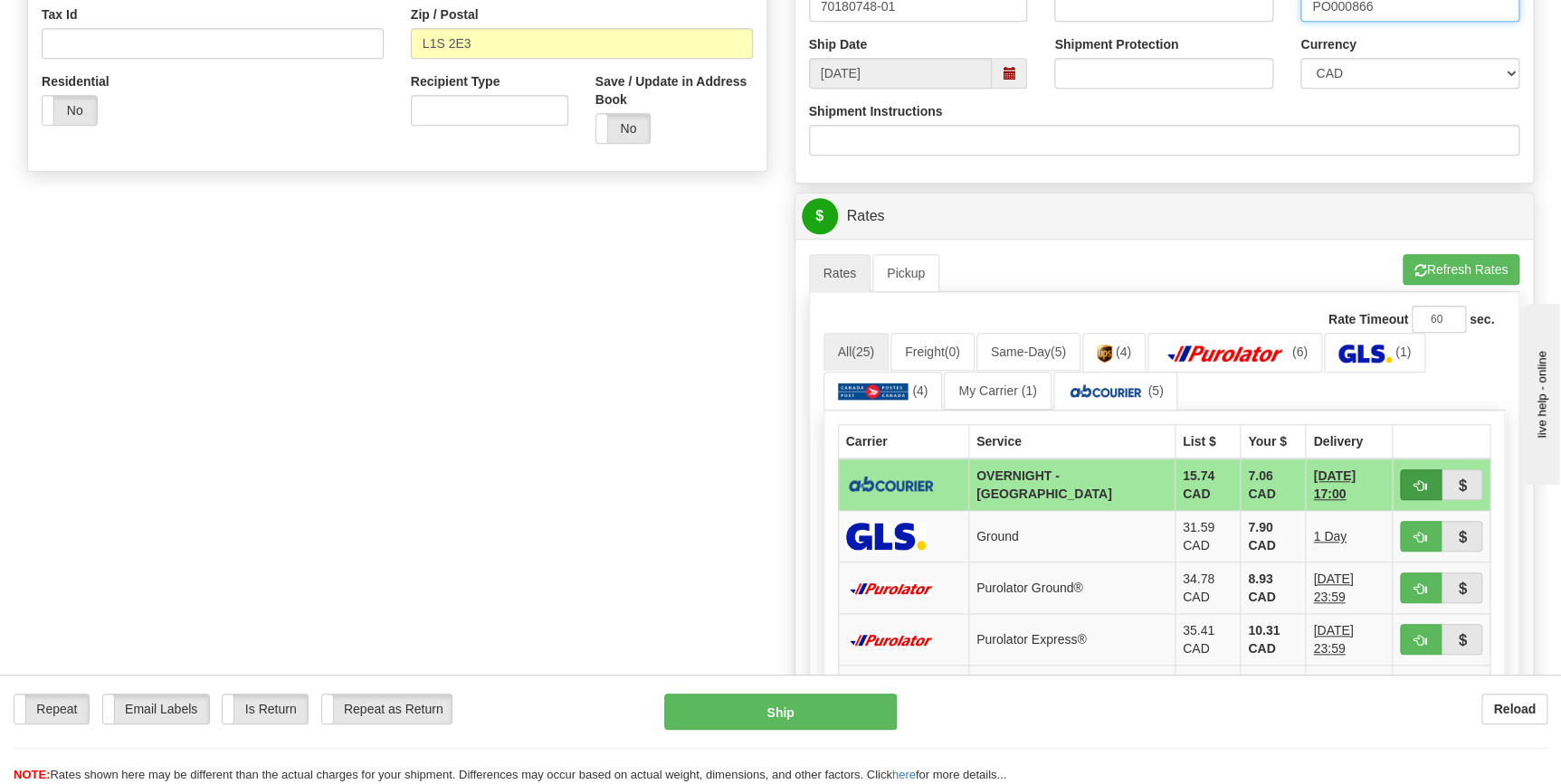
type input "PO000866"
click at [1420, 480] on span "button" at bounding box center [1420, 486] width 13 height 12
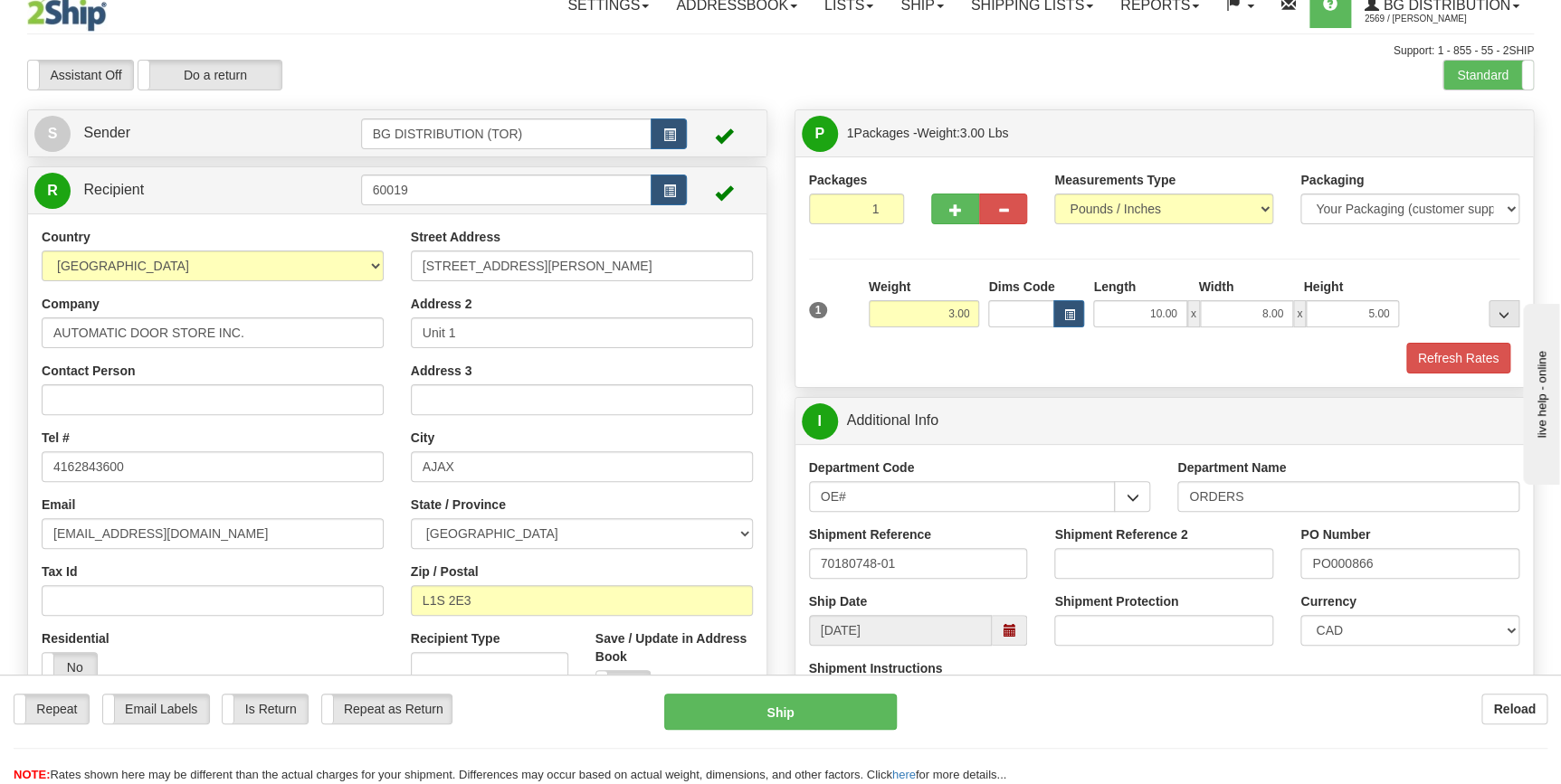
scroll to position [0, 0]
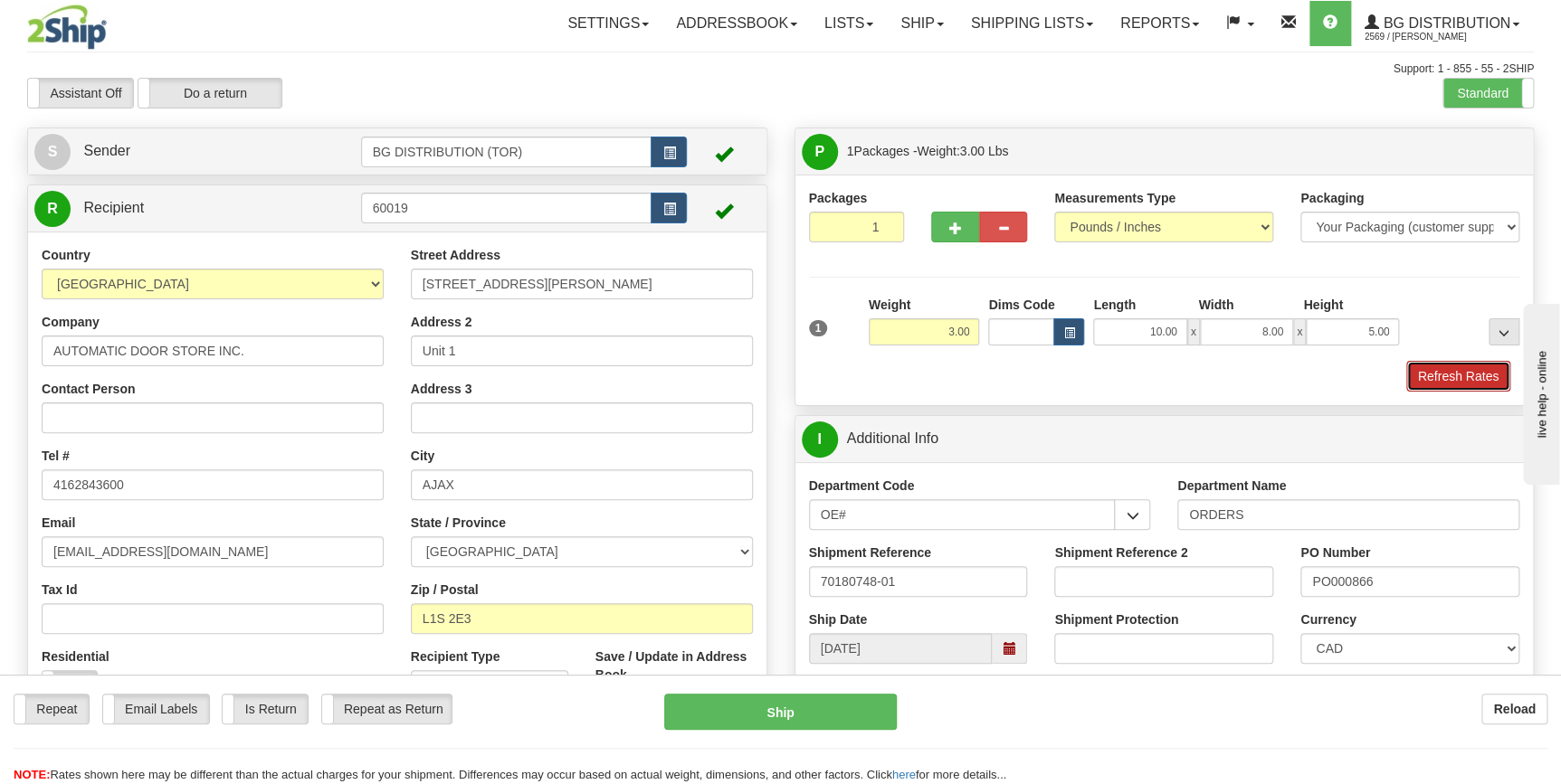
click at [1420, 377] on button "Refresh Rates" at bounding box center [1458, 377] width 104 height 31
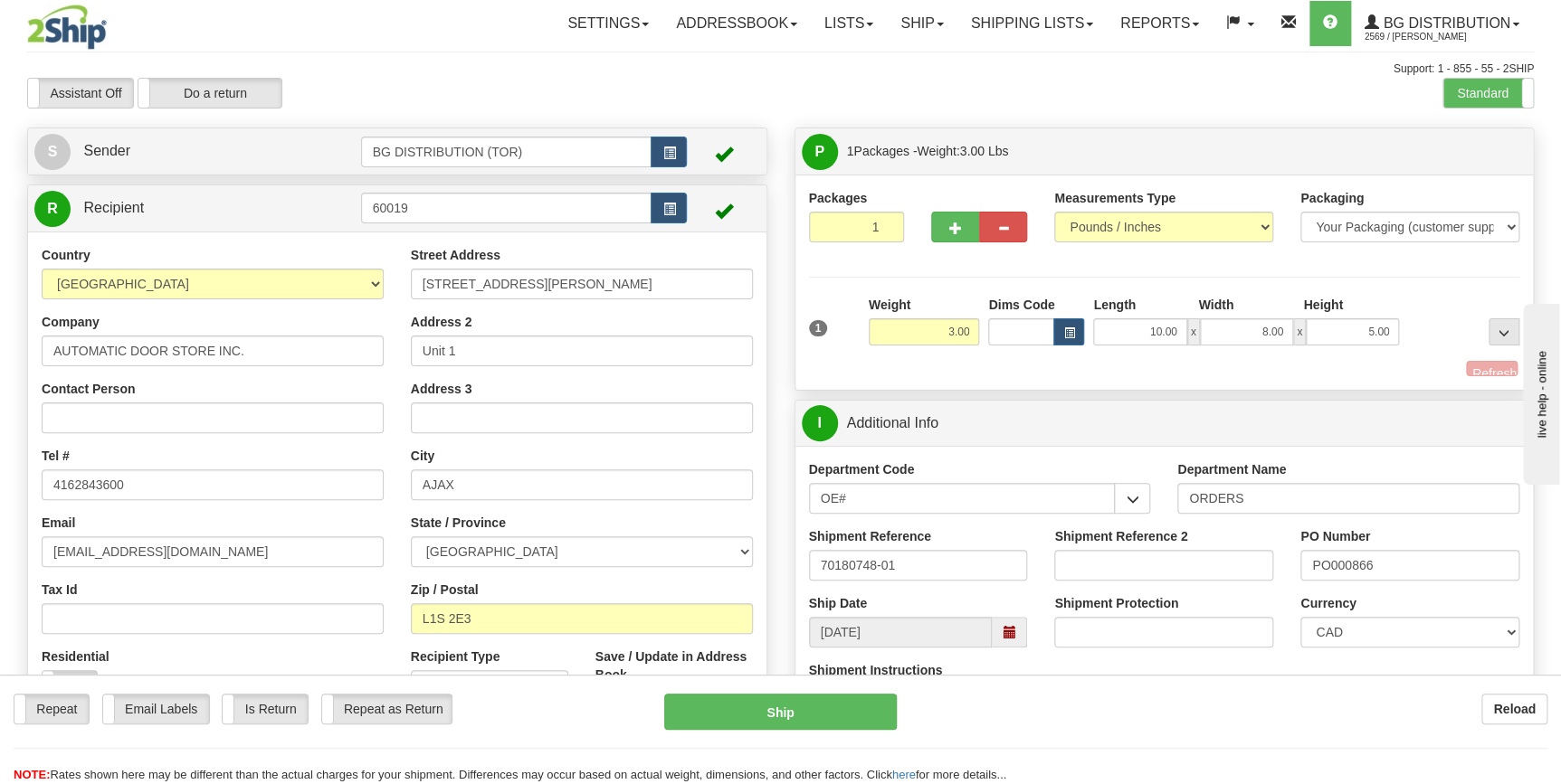
type input "4"
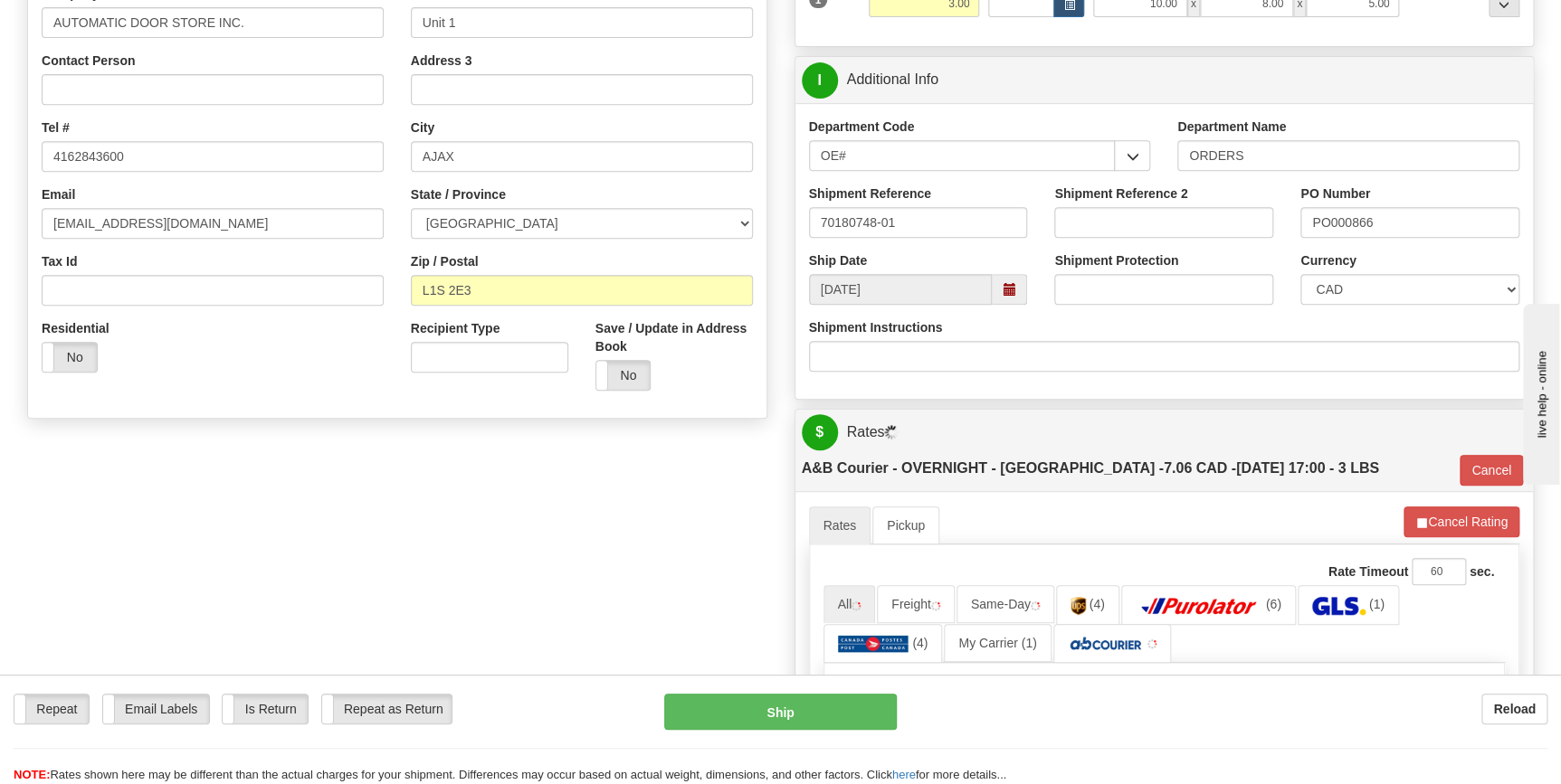
scroll to position [410, 0]
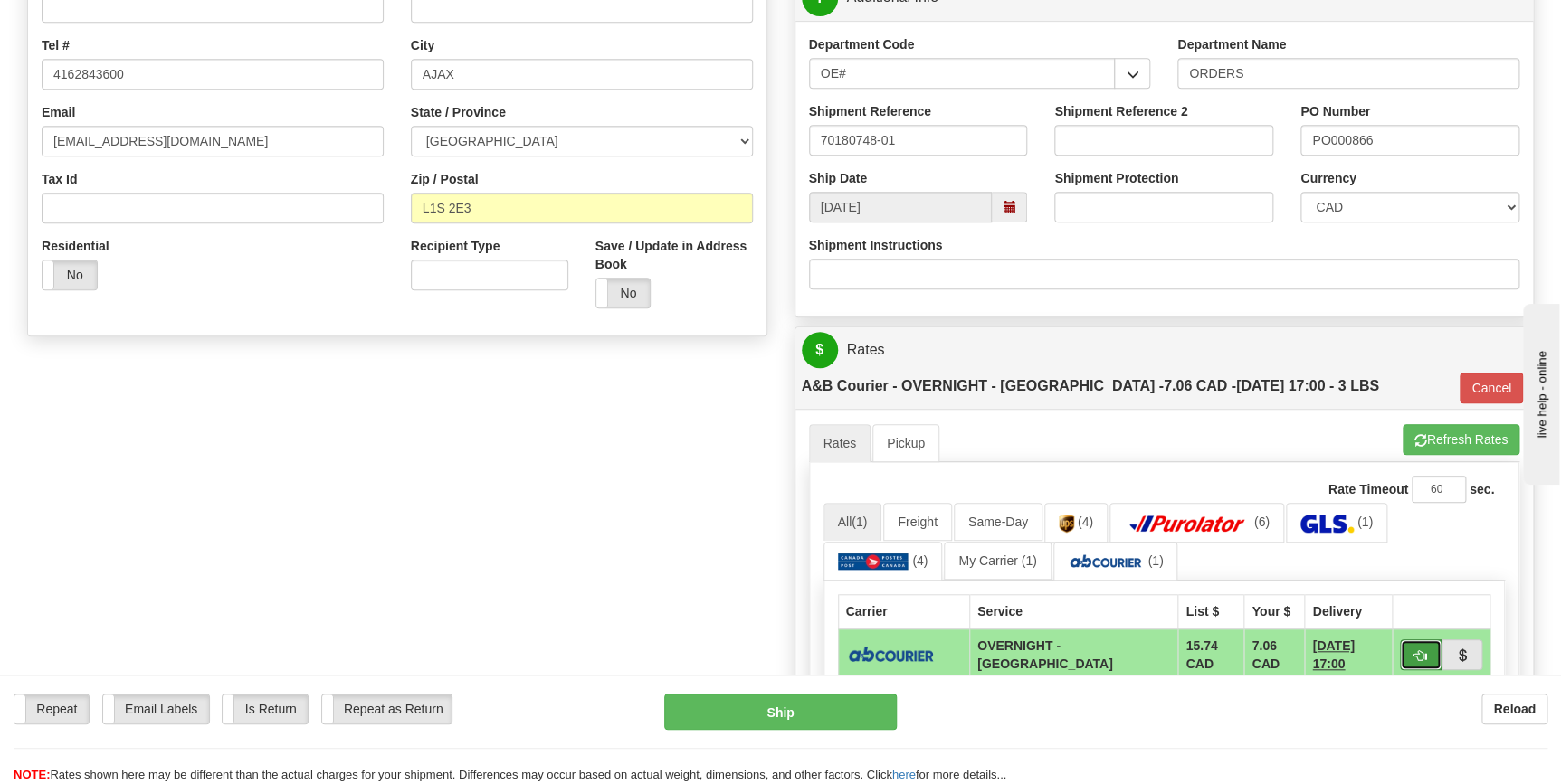
click at [1428, 639] on button "button" at bounding box center [1420, 655] width 42 height 31
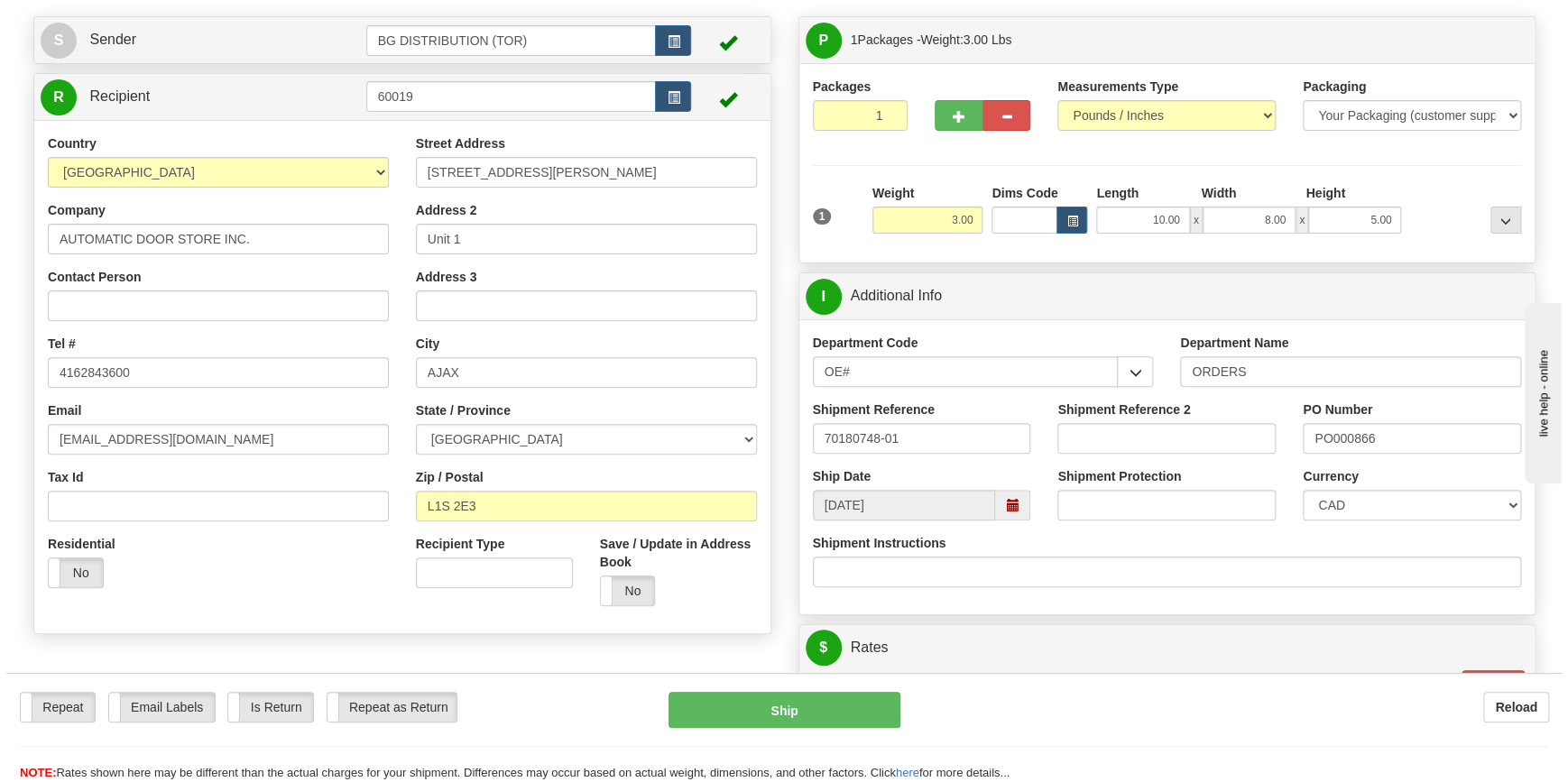
scroll to position [81, 0]
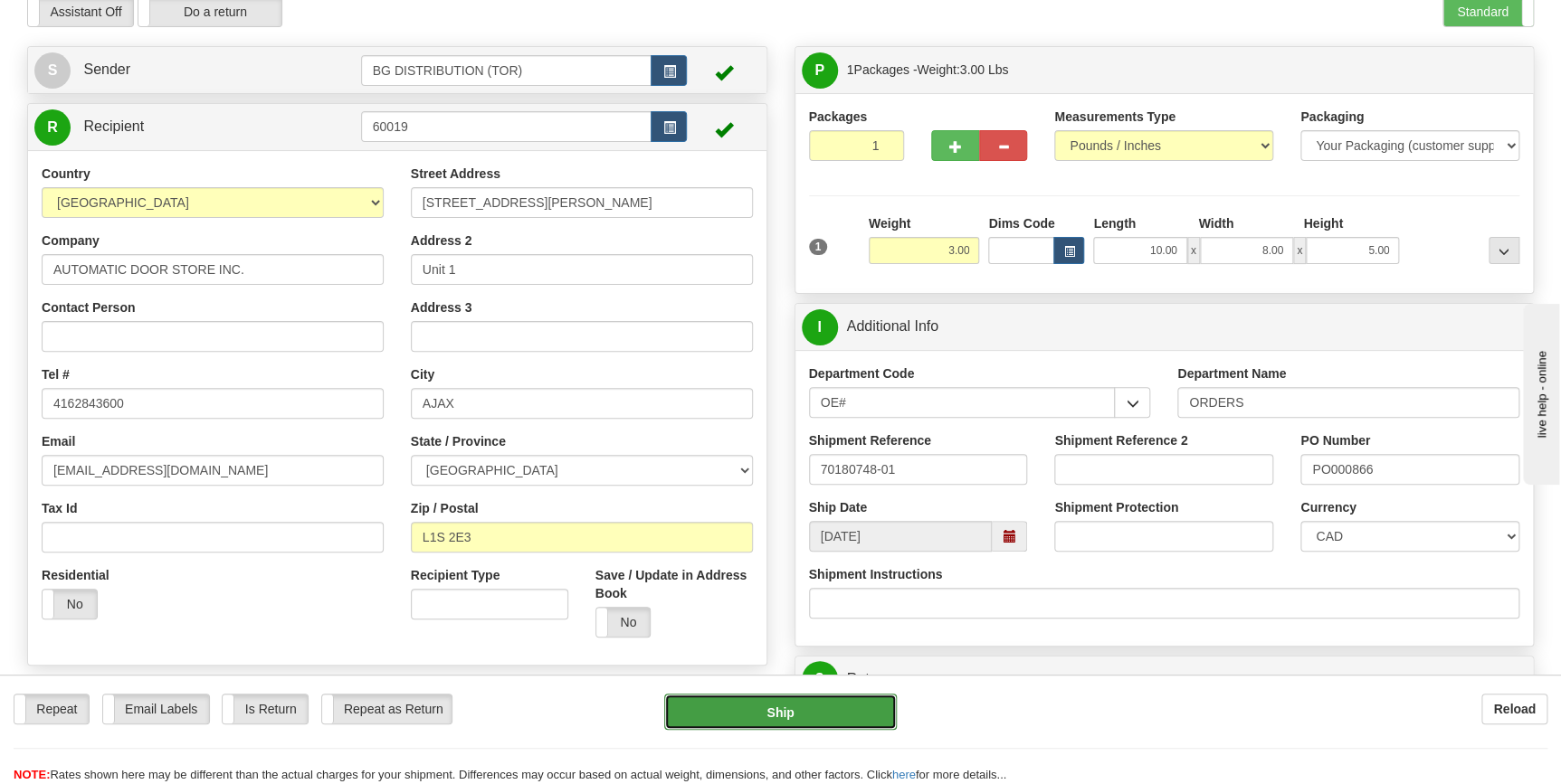
click at [826, 708] on button "Ship" at bounding box center [780, 711] width 233 height 36
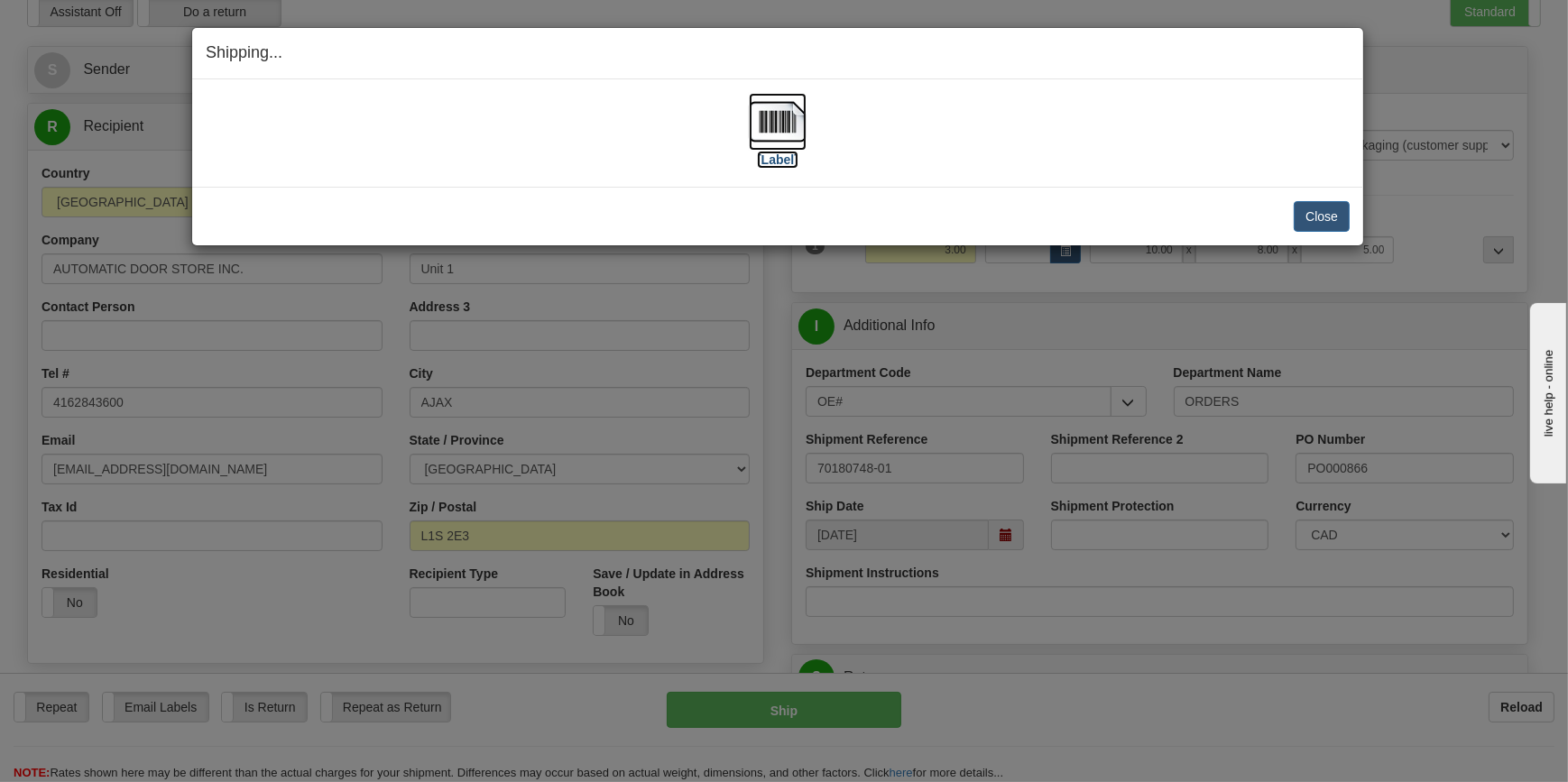
click at [793, 157] on label "[Label]" at bounding box center [777, 159] width 41 height 18
